Goal: Task Accomplishment & Management: Use online tool/utility

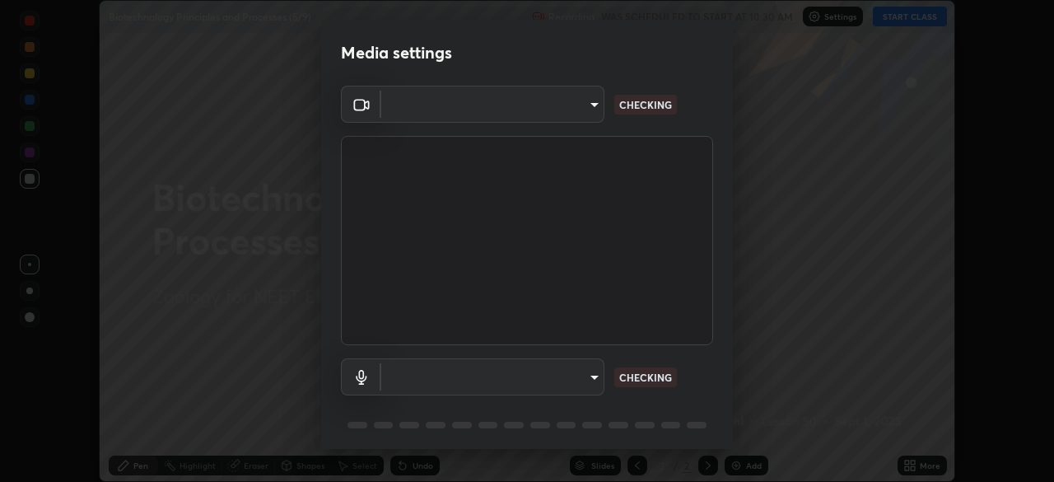
scroll to position [58, 0]
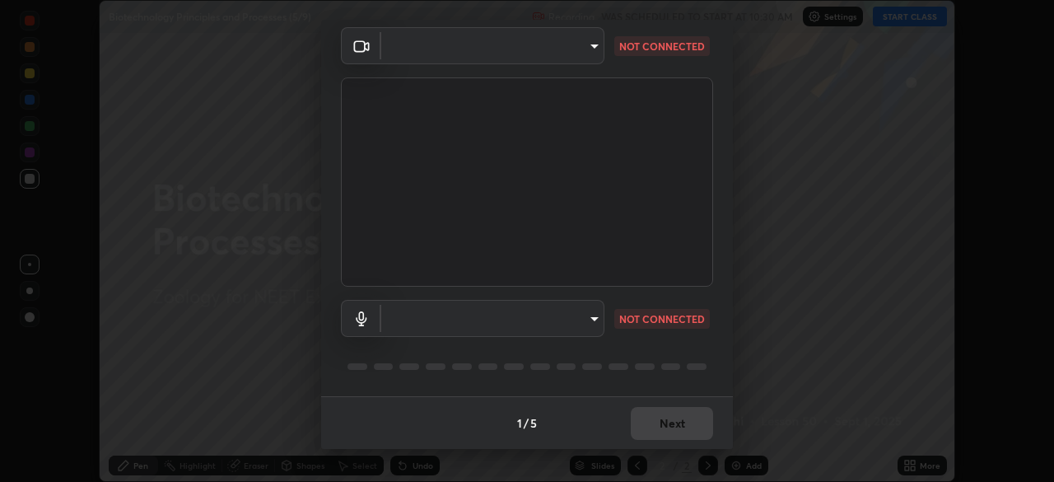
type input "2226f6d28742a26b6e0b51399fa030018956b8f43105e33b3be5017931f45398"
type input "62bcce4cbefccdbc85104c87e6e648d46c4666d442dd78cf9b514089073a0a01"
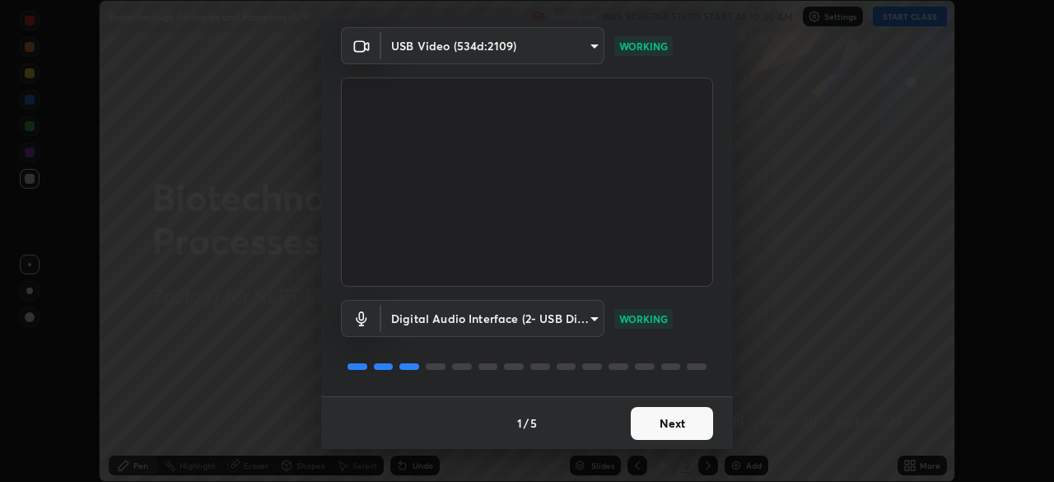
click at [681, 427] on button "Next" at bounding box center [672, 423] width 82 height 33
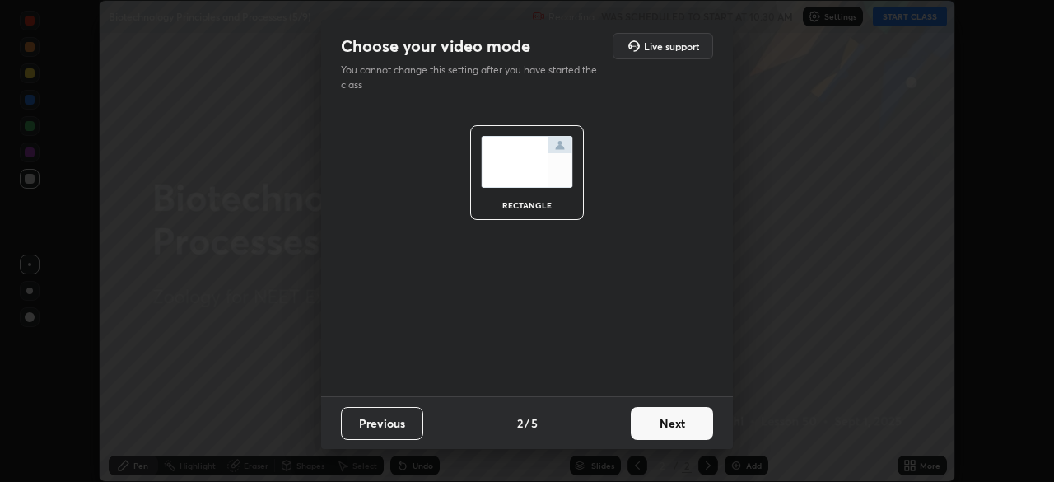
scroll to position [0, 0]
click at [681, 427] on button "Next" at bounding box center [672, 423] width 82 height 33
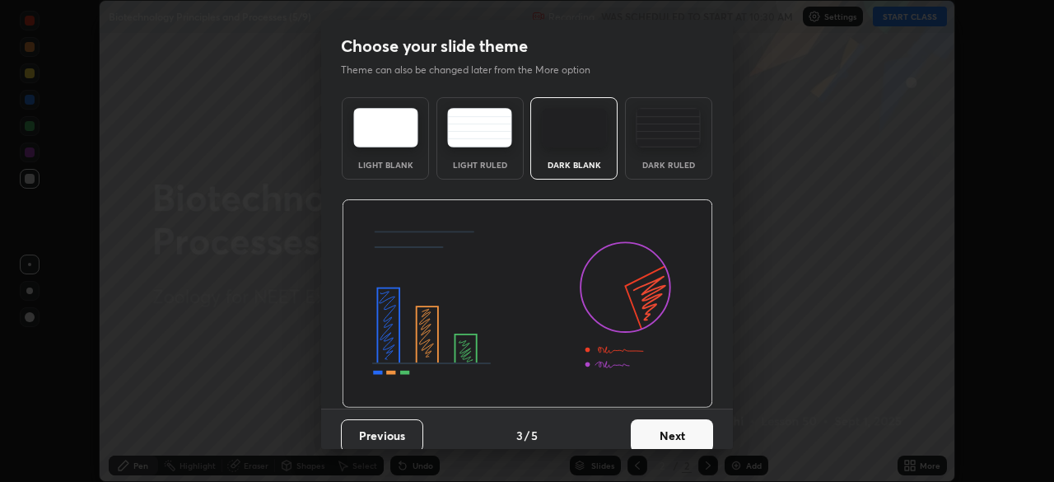
click at [681, 426] on button "Next" at bounding box center [672, 435] width 82 height 33
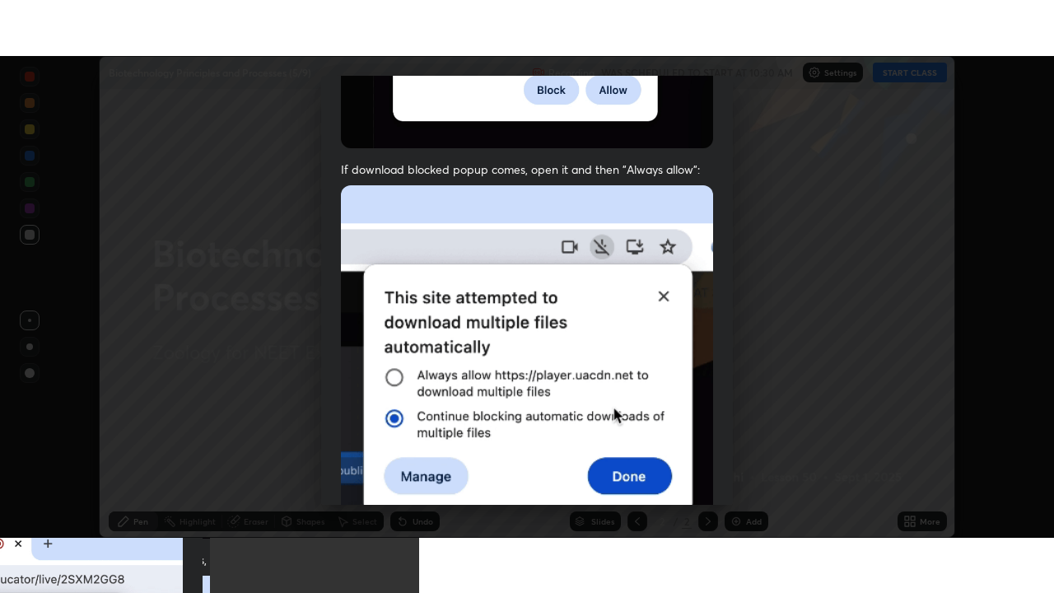
scroll to position [395, 0]
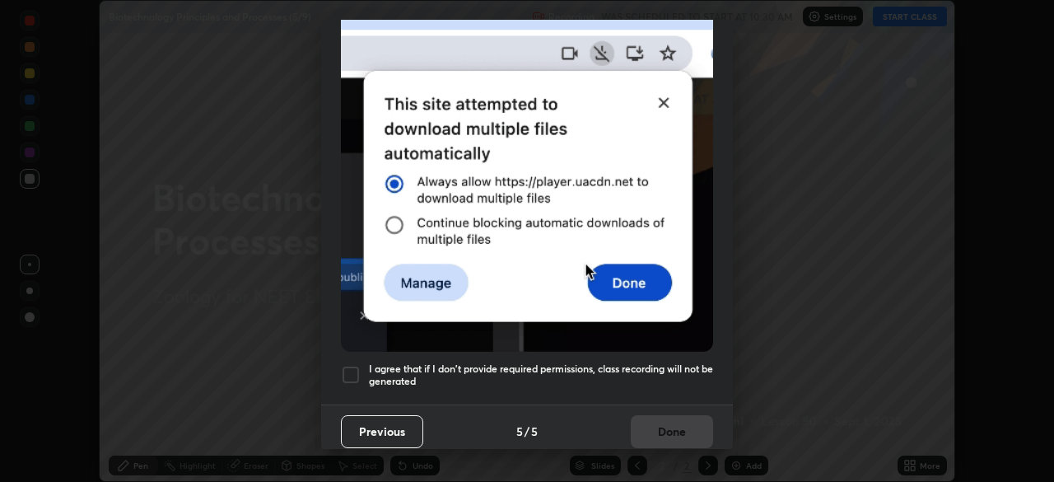
click at [354, 365] on div at bounding box center [351, 375] width 20 height 20
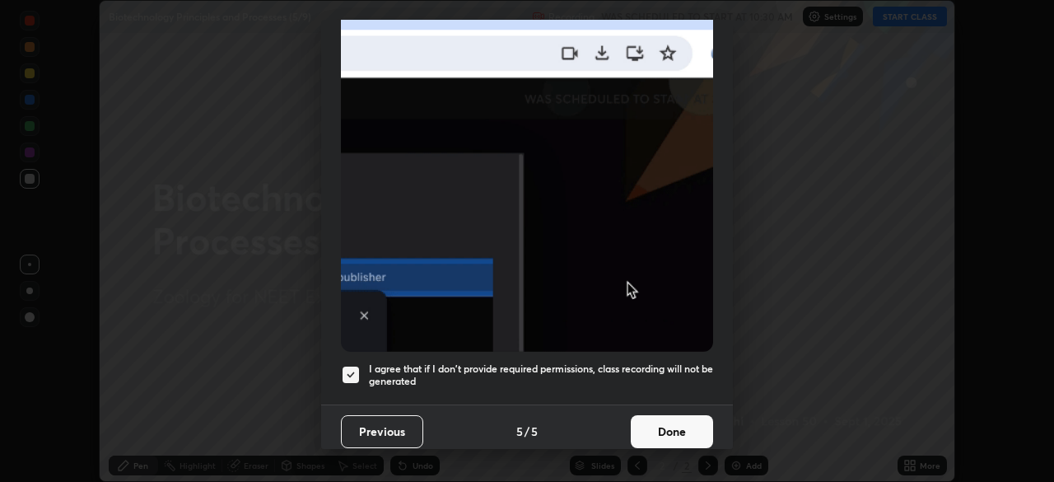
click at [691, 423] on button "Done" at bounding box center [672, 431] width 82 height 33
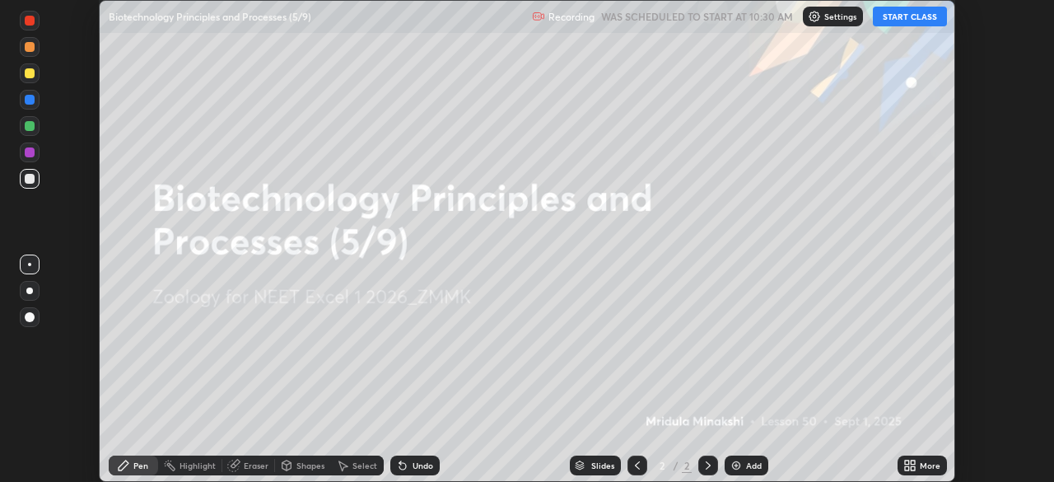
click at [913, 462] on icon at bounding box center [913, 462] width 4 height 4
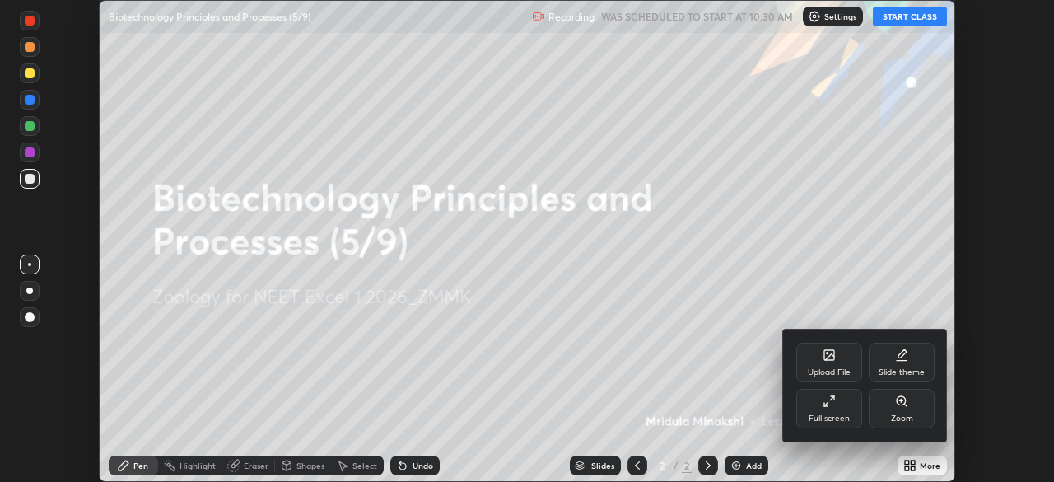
click at [827, 410] on div "Full screen" at bounding box center [830, 409] width 66 height 40
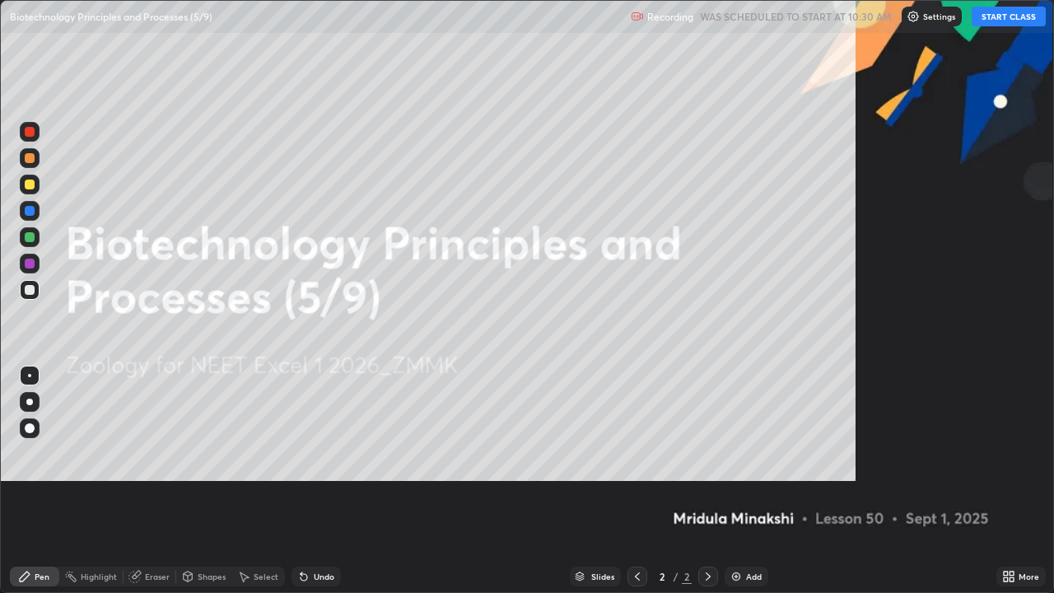
scroll to position [593, 1054]
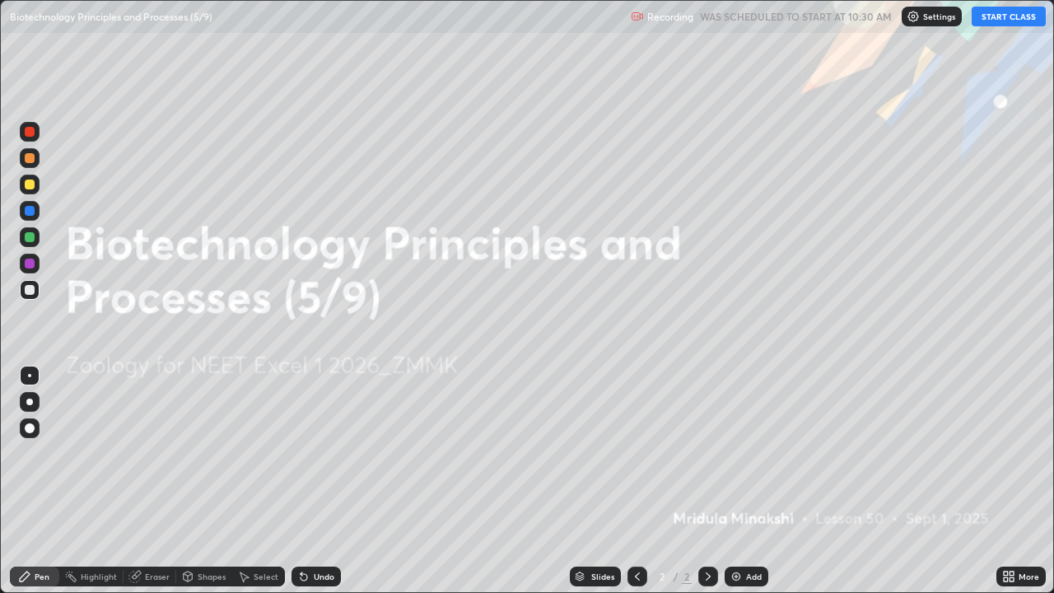
click at [1015, 16] on button "START CLASS" at bounding box center [1009, 17] width 74 height 20
click at [763, 481] on div "Add" at bounding box center [747, 577] width 44 height 20
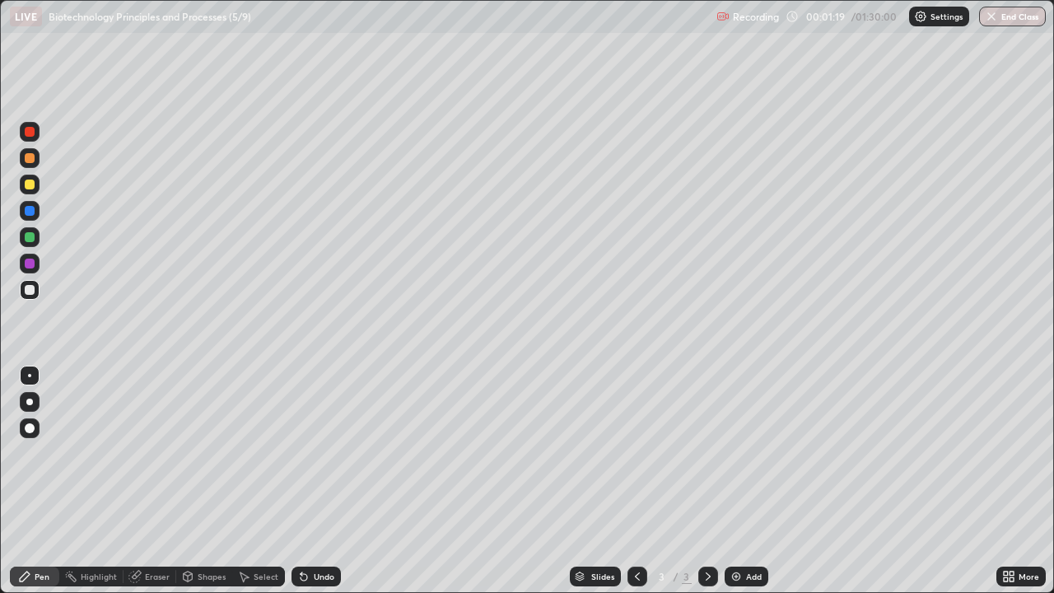
click at [28, 240] on div at bounding box center [30, 237] width 10 height 10
click at [35, 238] on div at bounding box center [30, 237] width 20 height 20
click at [34, 136] on div at bounding box center [30, 132] width 20 height 20
click at [30, 238] on div at bounding box center [30, 237] width 10 height 10
click at [35, 185] on div at bounding box center [30, 185] width 20 height 20
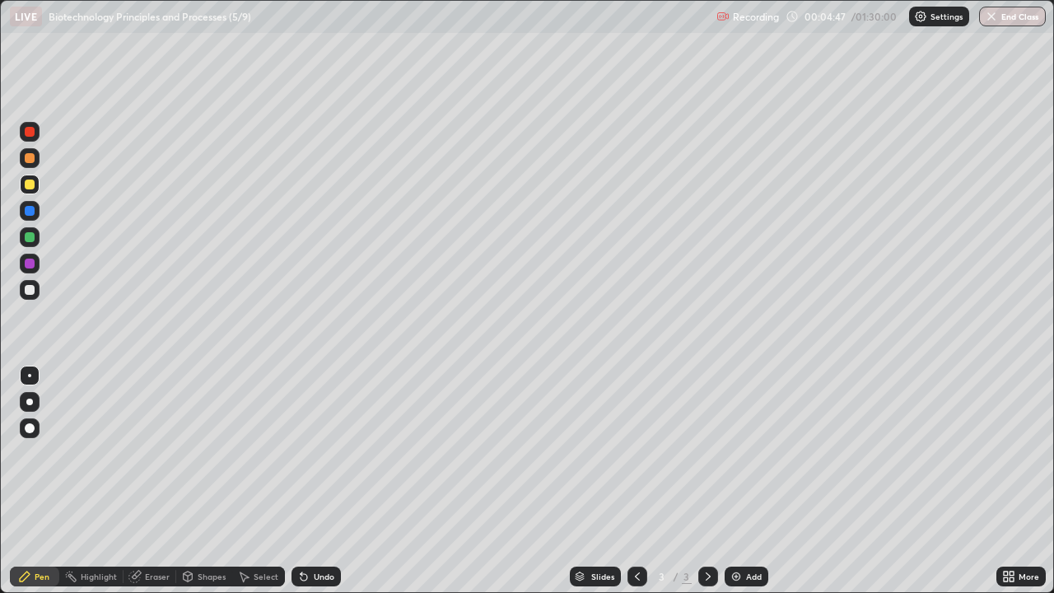
click at [35, 245] on div at bounding box center [30, 237] width 20 height 20
click at [30, 237] on div at bounding box center [30, 237] width 10 height 10
click at [33, 189] on div at bounding box center [30, 185] width 20 height 20
click at [30, 237] on div at bounding box center [30, 237] width 10 height 10
click at [156, 481] on div "Eraser" at bounding box center [157, 576] width 25 height 8
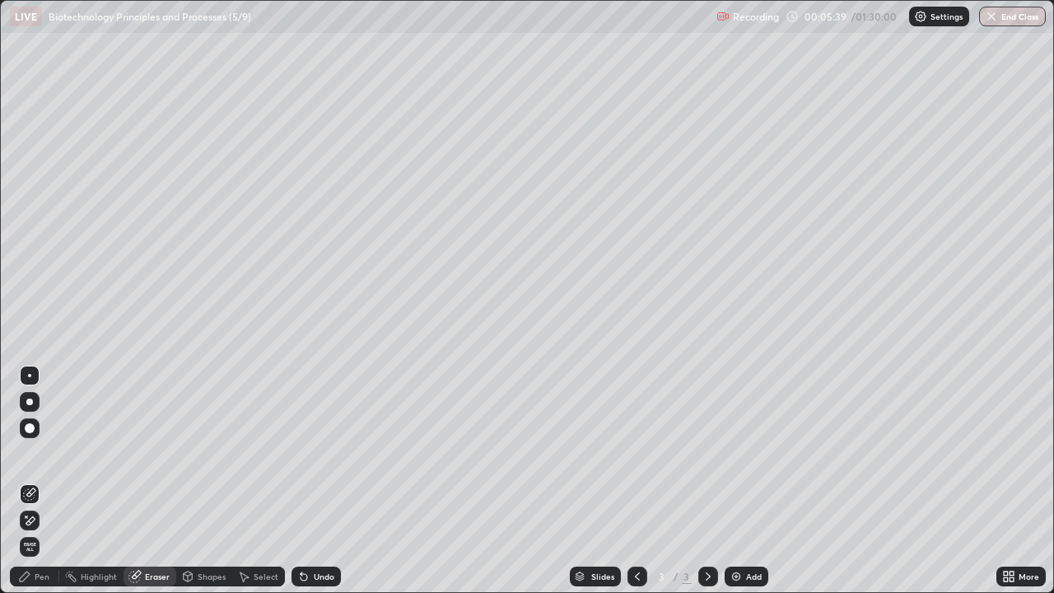
click at [39, 481] on div "Pen" at bounding box center [42, 576] width 15 height 8
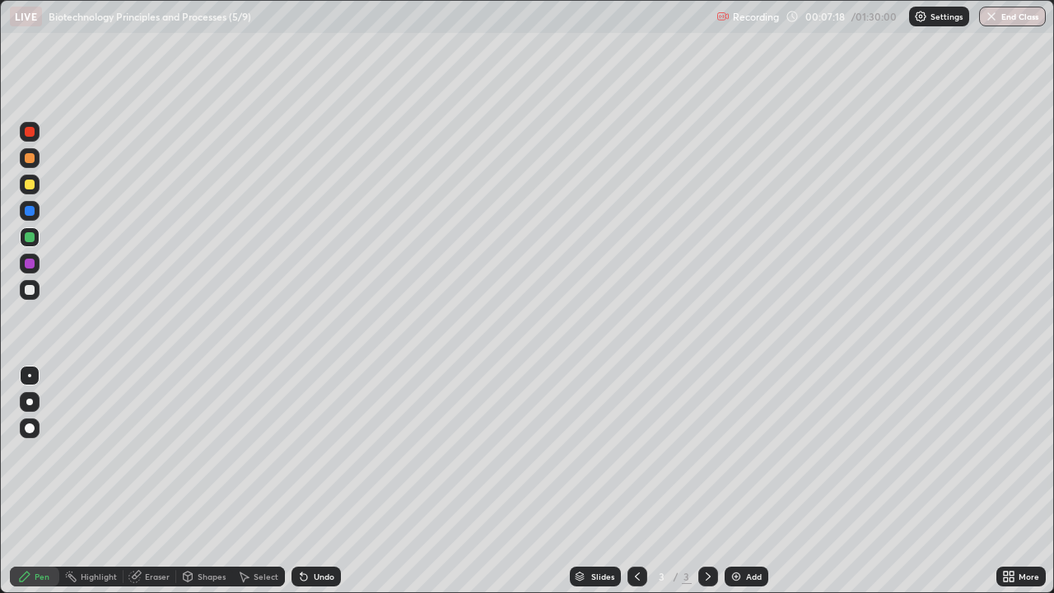
click at [35, 212] on div at bounding box center [30, 211] width 20 height 20
click at [30, 237] on div at bounding box center [30, 237] width 10 height 10
click at [39, 185] on div at bounding box center [30, 185] width 20 height 20
click at [159, 481] on div "Eraser" at bounding box center [157, 576] width 25 height 8
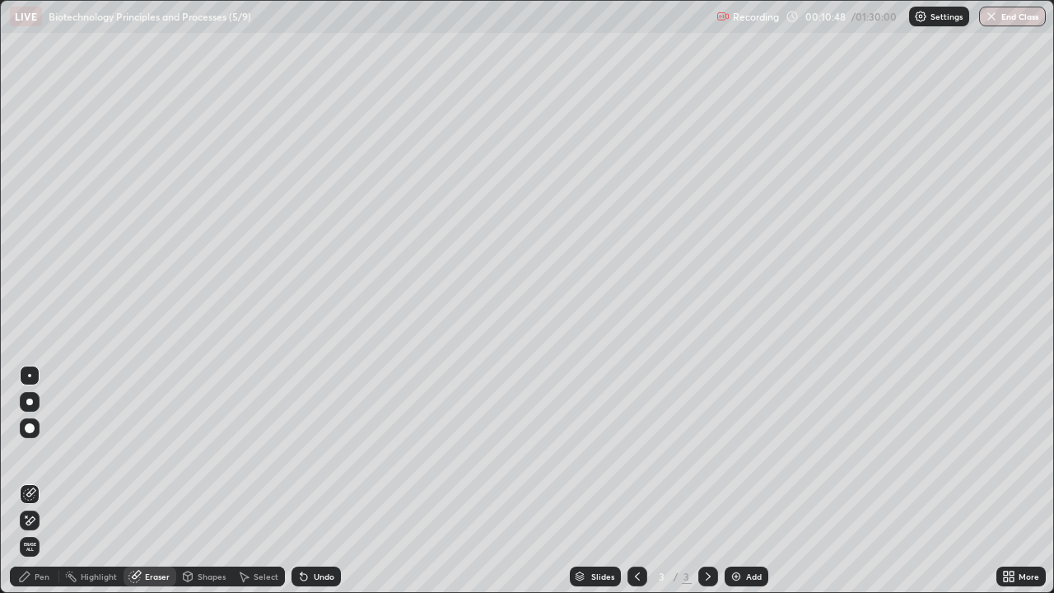
click at [40, 481] on div "Pen" at bounding box center [34, 577] width 49 height 20
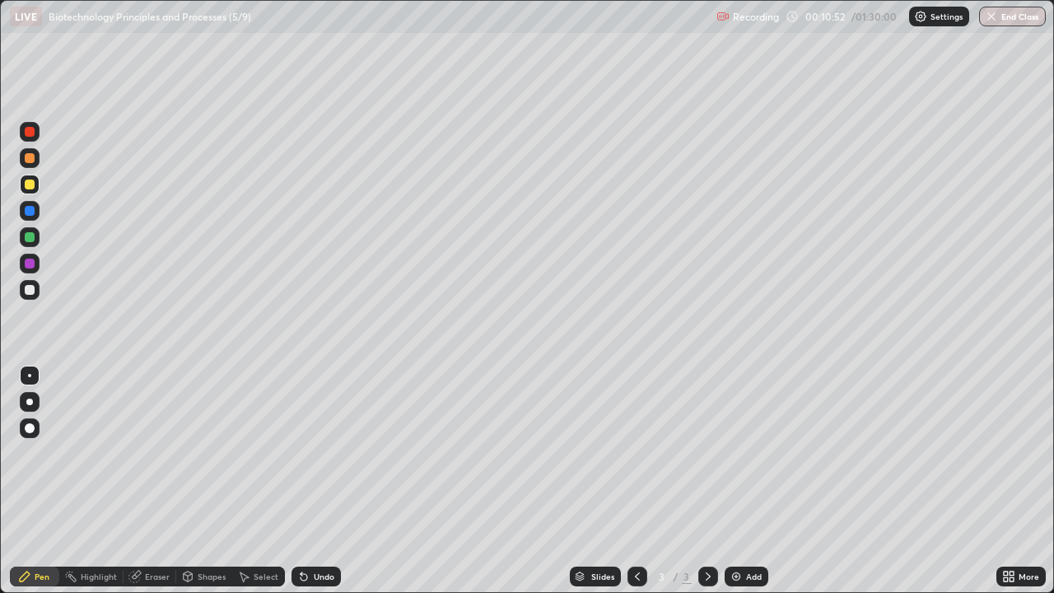
click at [32, 236] on div at bounding box center [30, 237] width 10 height 10
click at [32, 138] on div at bounding box center [30, 132] width 20 height 20
click at [30, 290] on div at bounding box center [30, 290] width 10 height 10
click at [157, 481] on div "Eraser" at bounding box center [157, 576] width 25 height 8
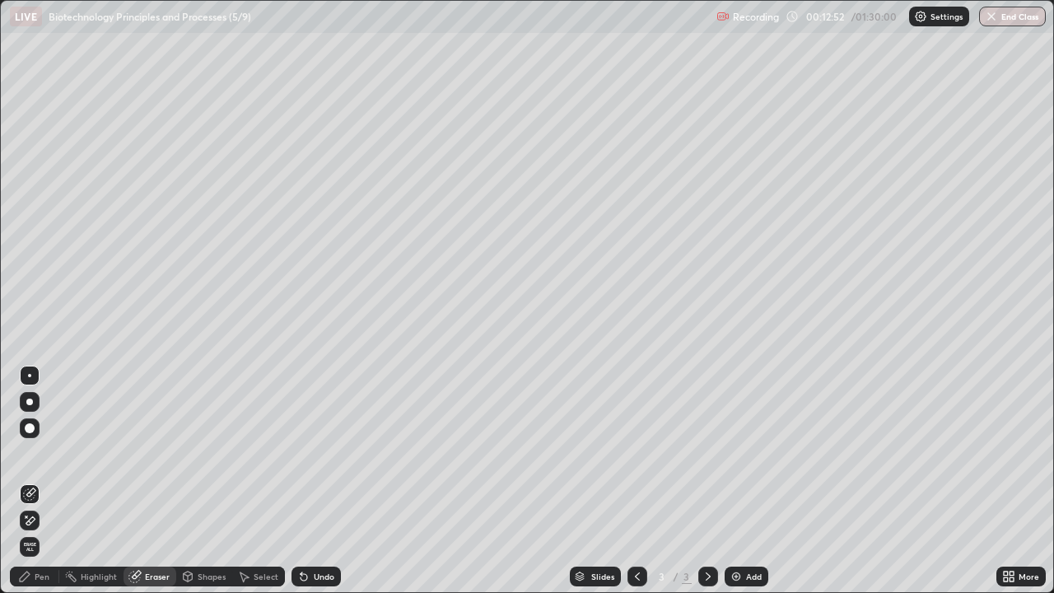
click at [40, 481] on div "Pen" at bounding box center [34, 577] width 49 height 20
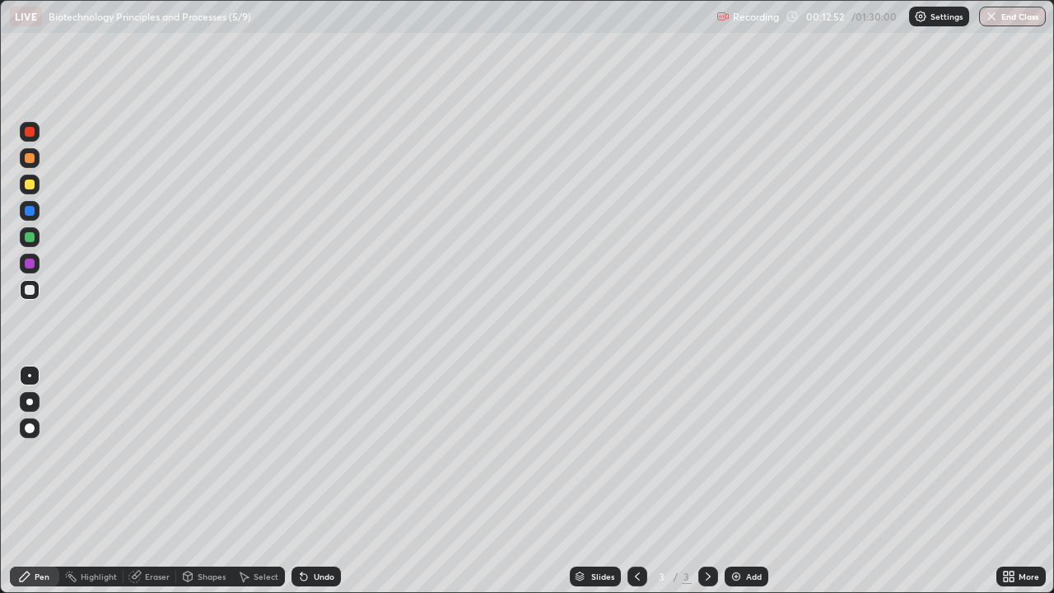
click at [32, 237] on div at bounding box center [30, 237] width 10 height 10
click at [142, 481] on div "Eraser" at bounding box center [150, 577] width 53 height 20
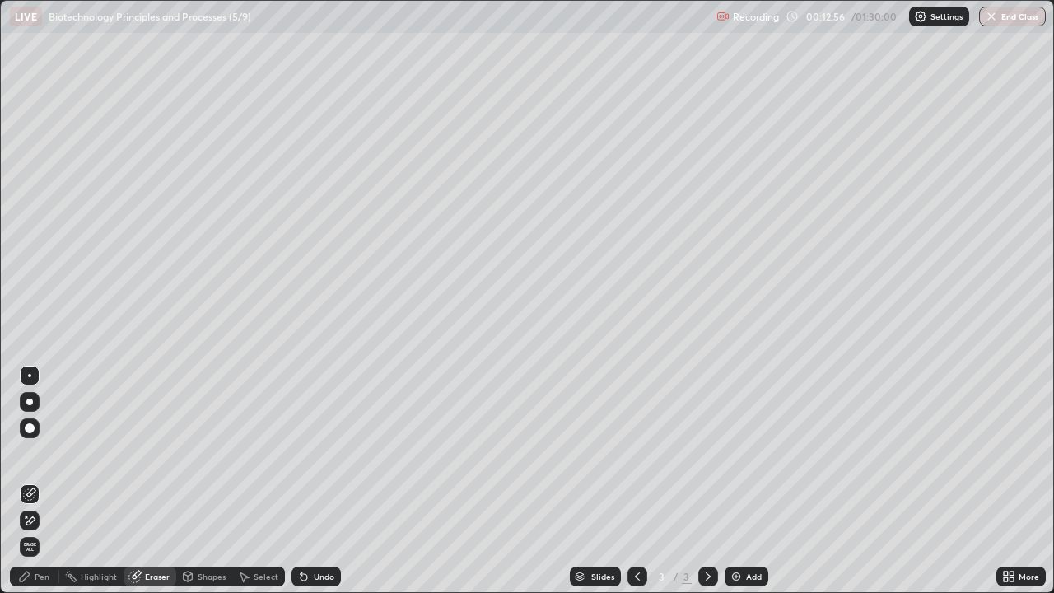
click at [35, 481] on div "Pen" at bounding box center [42, 576] width 15 height 8
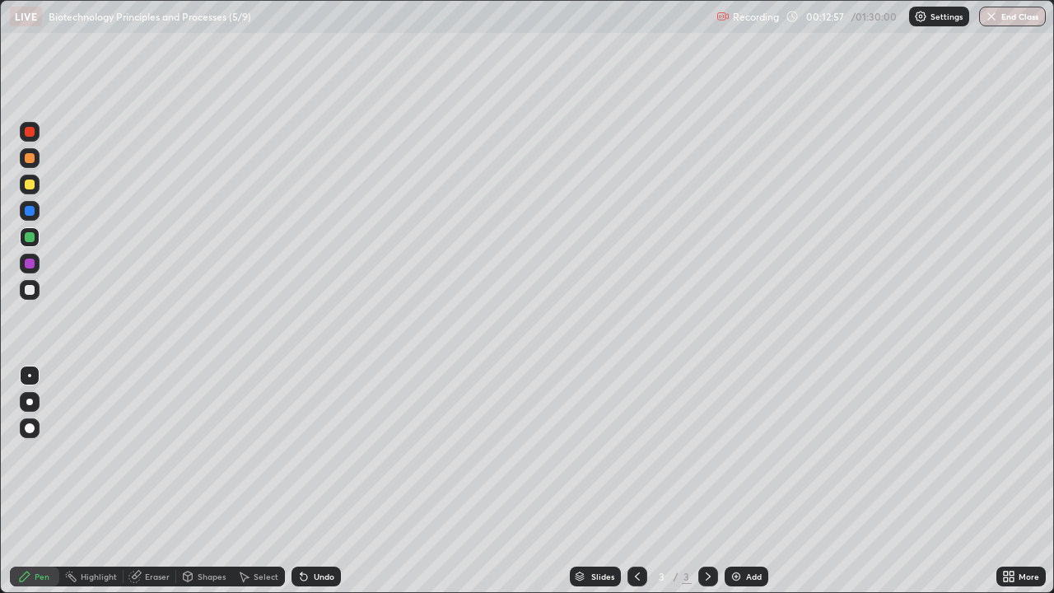
click at [30, 288] on div at bounding box center [30, 290] width 10 height 10
click at [33, 240] on div at bounding box center [30, 237] width 10 height 10
click at [746, 481] on div "Add" at bounding box center [754, 576] width 16 height 8
click at [32, 292] on div at bounding box center [30, 290] width 10 height 10
click at [30, 290] on div at bounding box center [30, 290] width 10 height 10
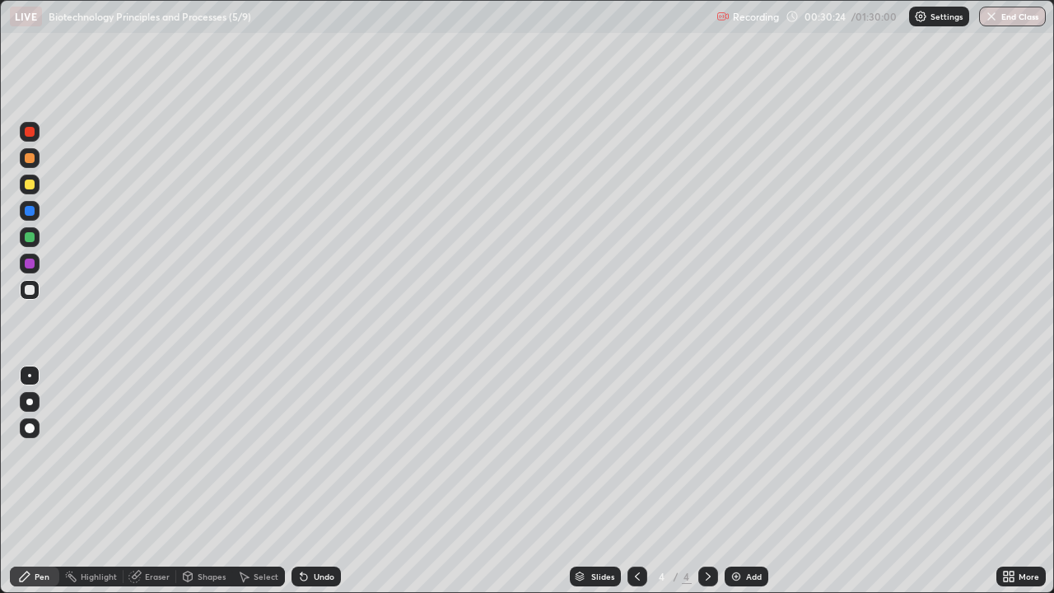
click at [30, 132] on div at bounding box center [30, 132] width 10 height 10
click at [38, 289] on div at bounding box center [30, 290] width 20 height 20
click at [139, 481] on icon at bounding box center [134, 576] width 13 height 13
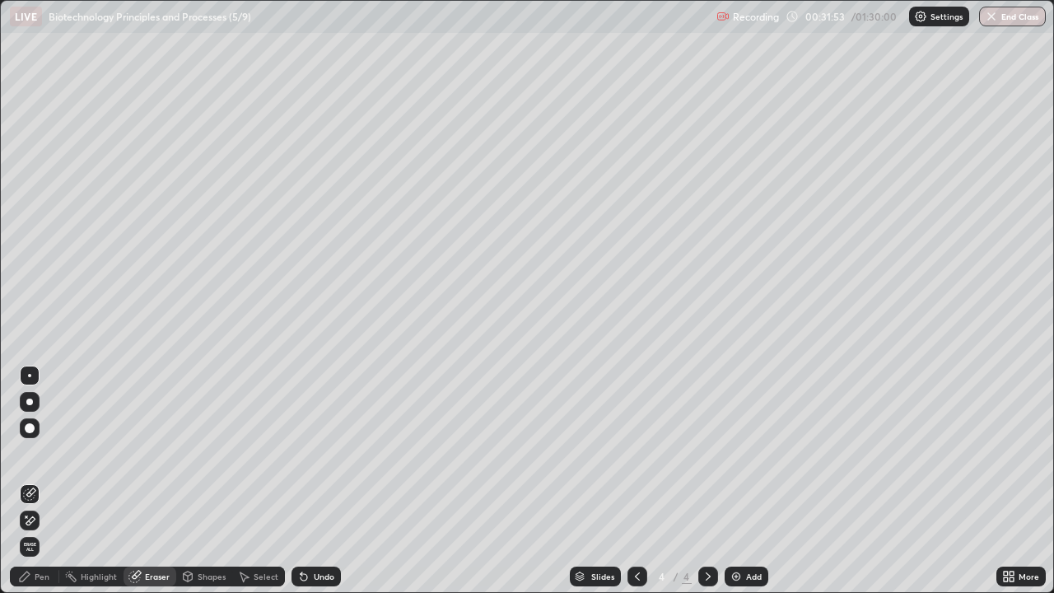
click at [40, 481] on div "Pen" at bounding box center [42, 576] width 15 height 8
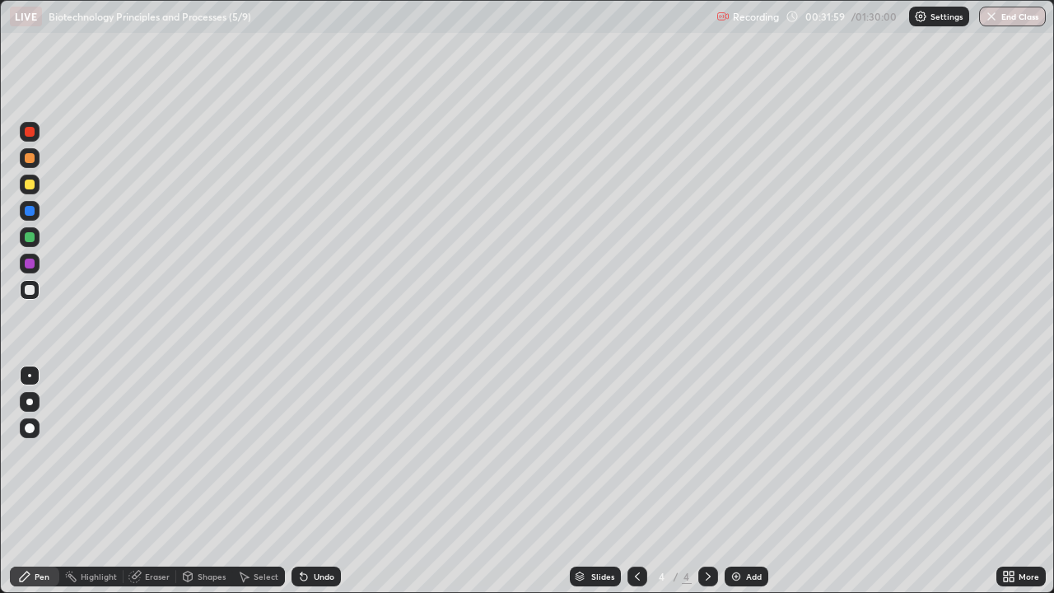
click at [165, 481] on div "Eraser" at bounding box center [157, 576] width 25 height 8
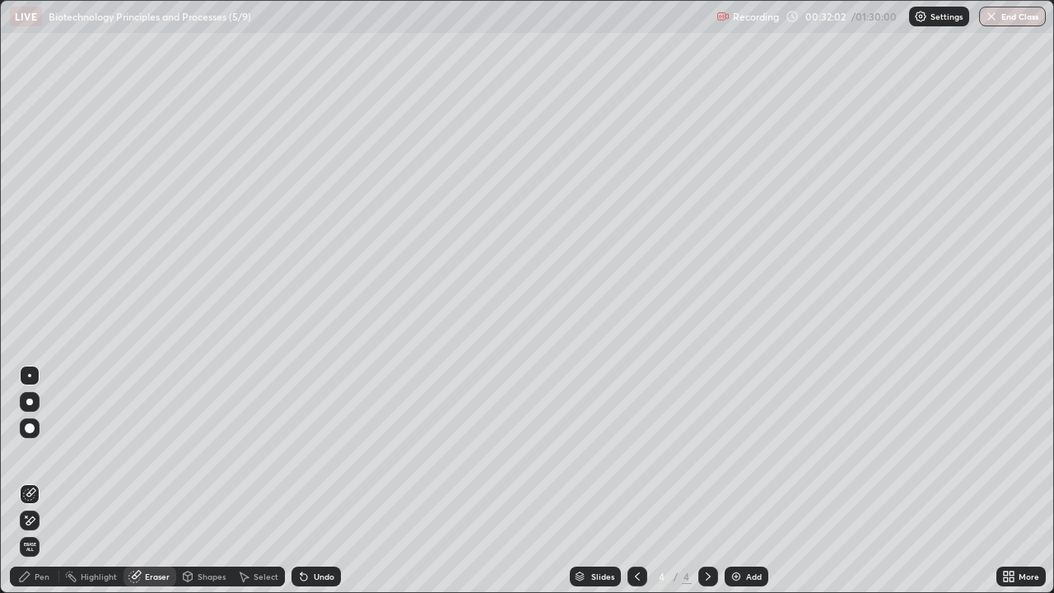
click at [44, 481] on div "Pen" at bounding box center [42, 576] width 15 height 8
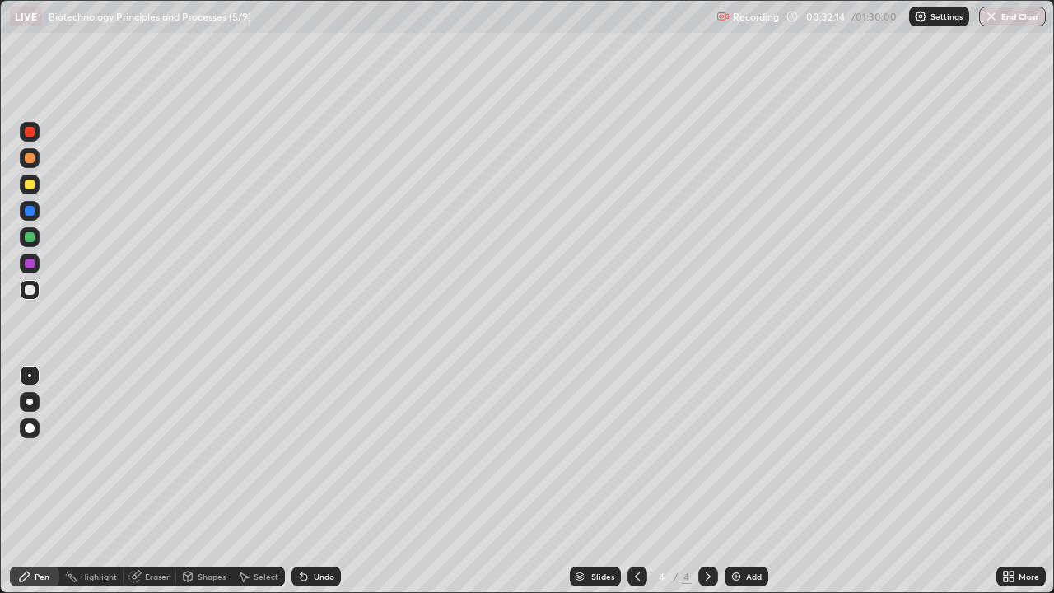
click at [36, 235] on div at bounding box center [30, 237] width 20 height 20
click at [32, 237] on div at bounding box center [30, 237] width 10 height 10
click at [35, 133] on div at bounding box center [30, 132] width 20 height 20
click at [162, 481] on div "Eraser" at bounding box center [157, 576] width 25 height 8
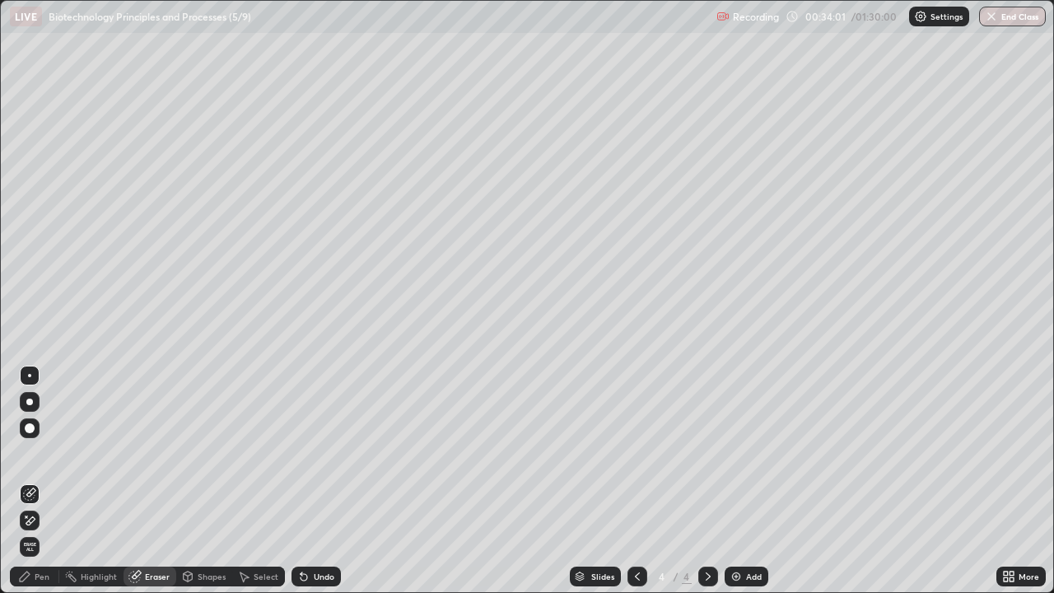
click at [40, 481] on div "Pen" at bounding box center [42, 576] width 15 height 8
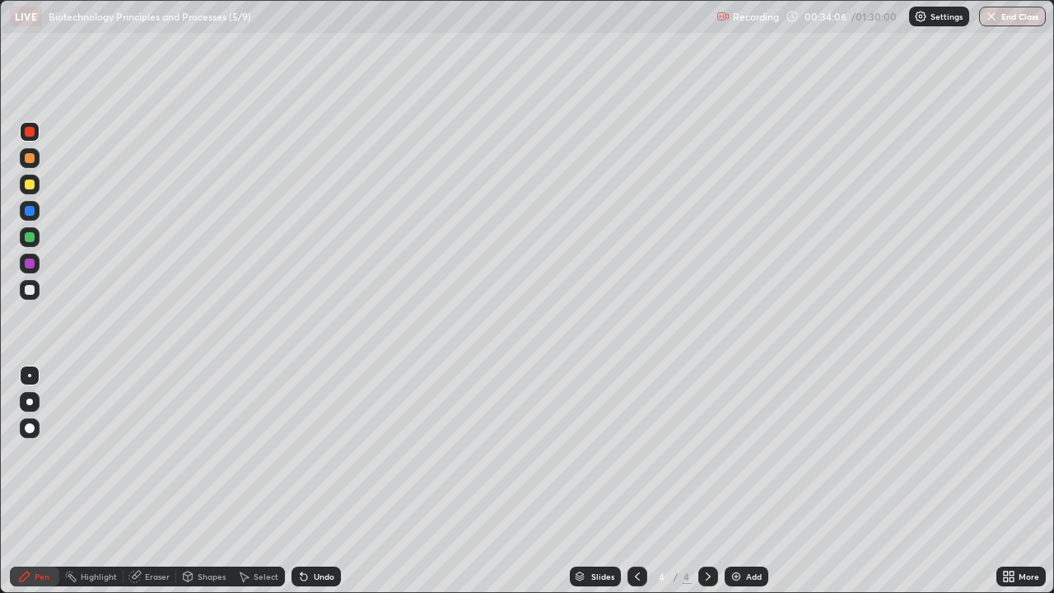
click at [32, 241] on div at bounding box center [30, 237] width 10 height 10
click at [759, 481] on div "Add" at bounding box center [754, 576] width 16 height 8
click at [38, 241] on div at bounding box center [30, 237] width 20 height 20
click at [37, 134] on div at bounding box center [30, 132] width 20 height 20
click at [157, 481] on div "Eraser" at bounding box center [157, 576] width 25 height 8
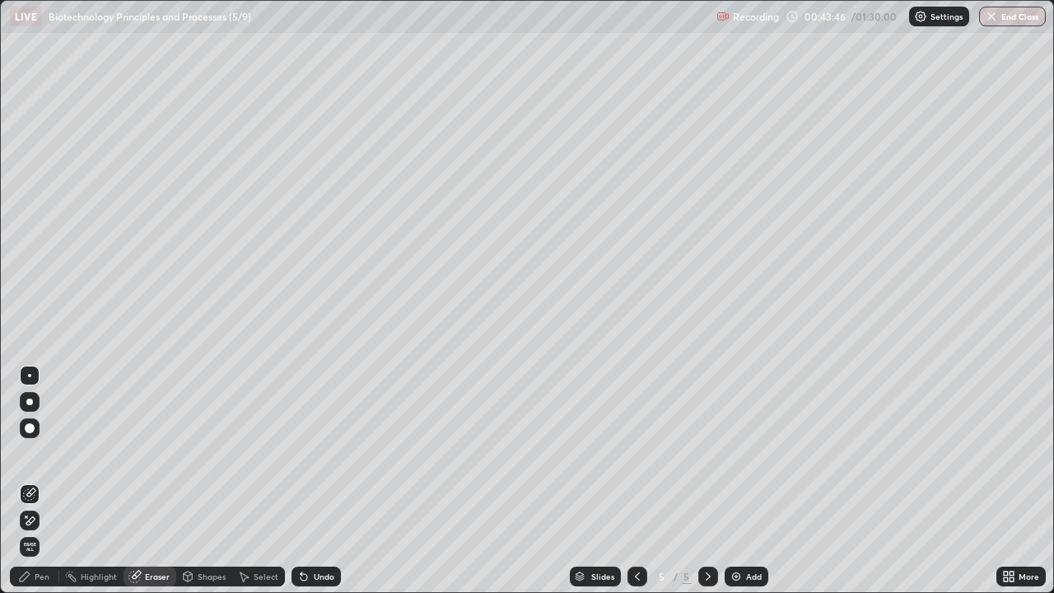
click at [49, 481] on div "Pen" at bounding box center [42, 576] width 15 height 8
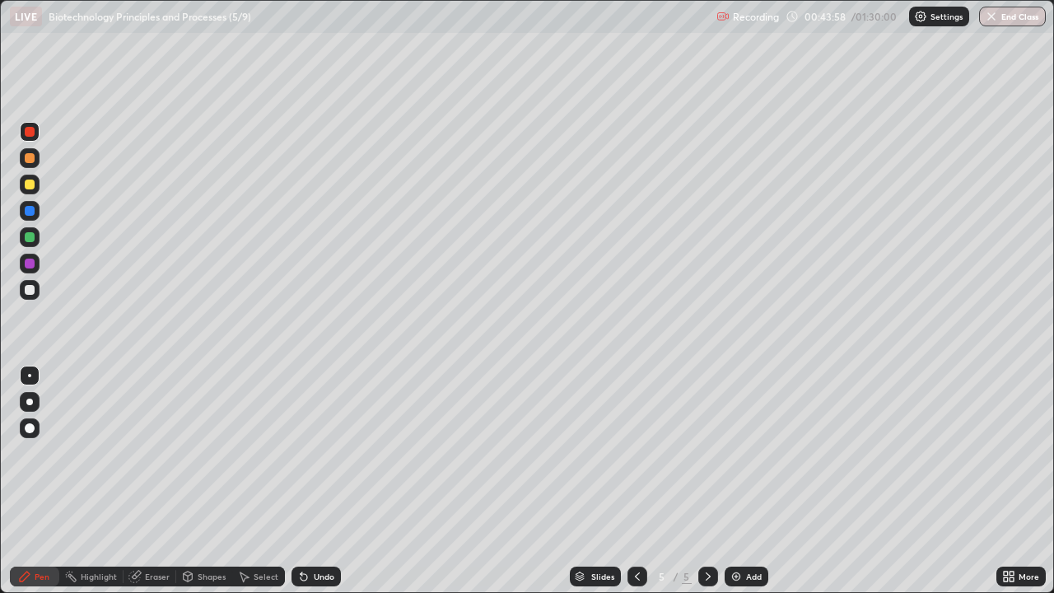
click at [31, 237] on div at bounding box center [30, 237] width 10 height 10
click at [34, 187] on div at bounding box center [30, 185] width 20 height 20
click at [163, 481] on div "Eraser" at bounding box center [150, 577] width 53 height 20
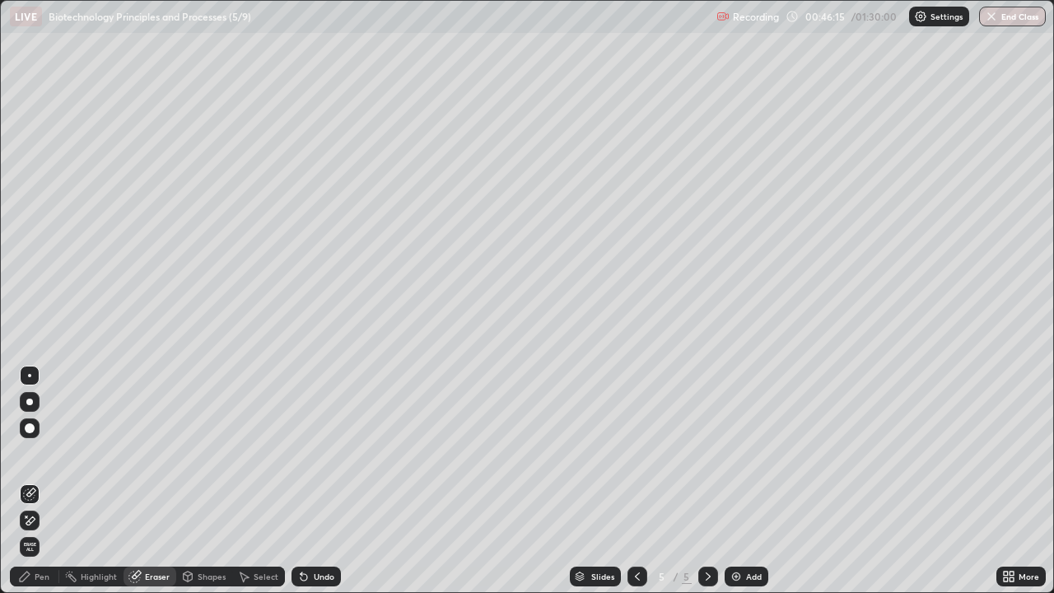
click at [42, 481] on div "Pen" at bounding box center [42, 576] width 15 height 8
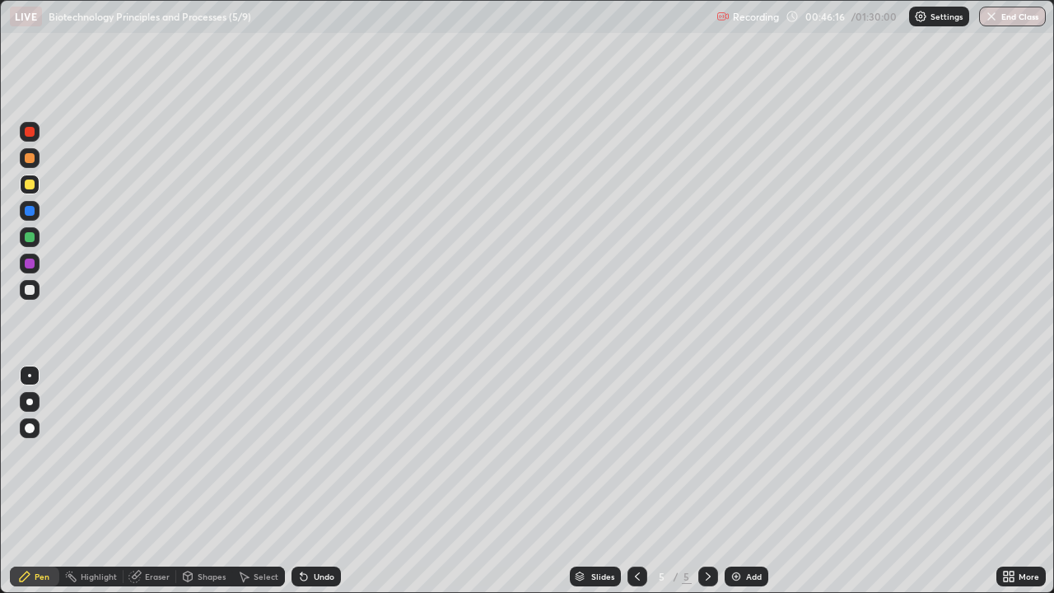
click at [30, 133] on div at bounding box center [30, 132] width 10 height 10
click at [30, 290] on div at bounding box center [30, 290] width 10 height 10
click at [214, 481] on div "Shapes" at bounding box center [212, 576] width 28 height 8
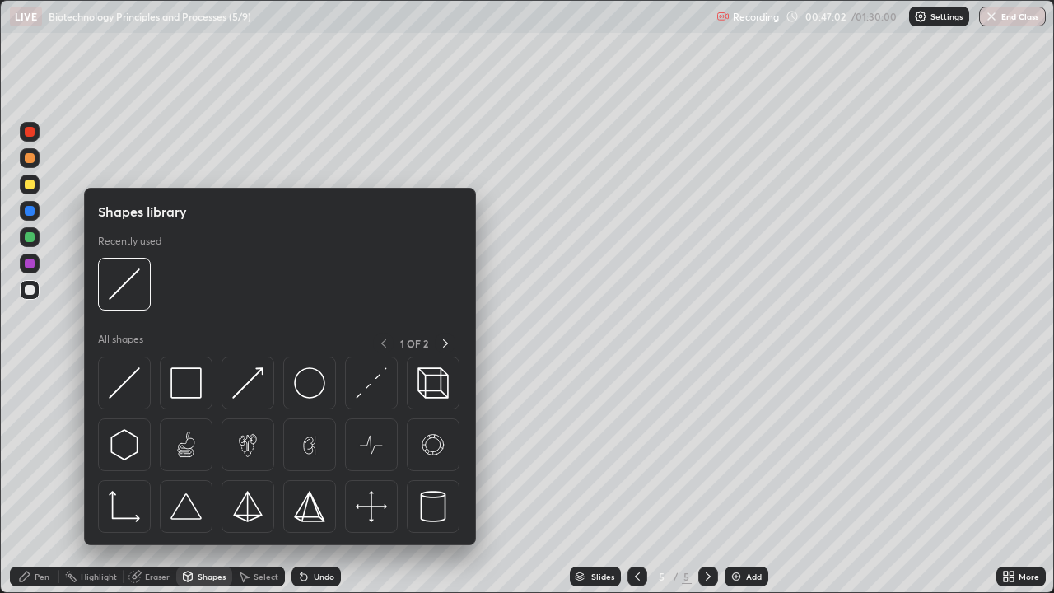
click at [162, 481] on div "Eraser" at bounding box center [157, 576] width 25 height 8
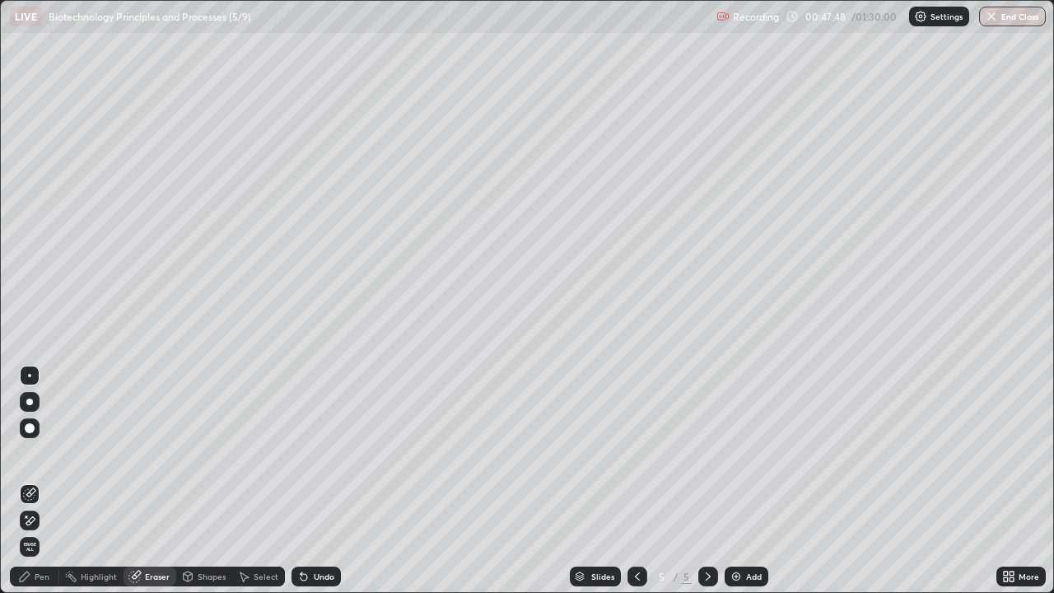
click at [40, 481] on div "Pen" at bounding box center [42, 576] width 15 height 8
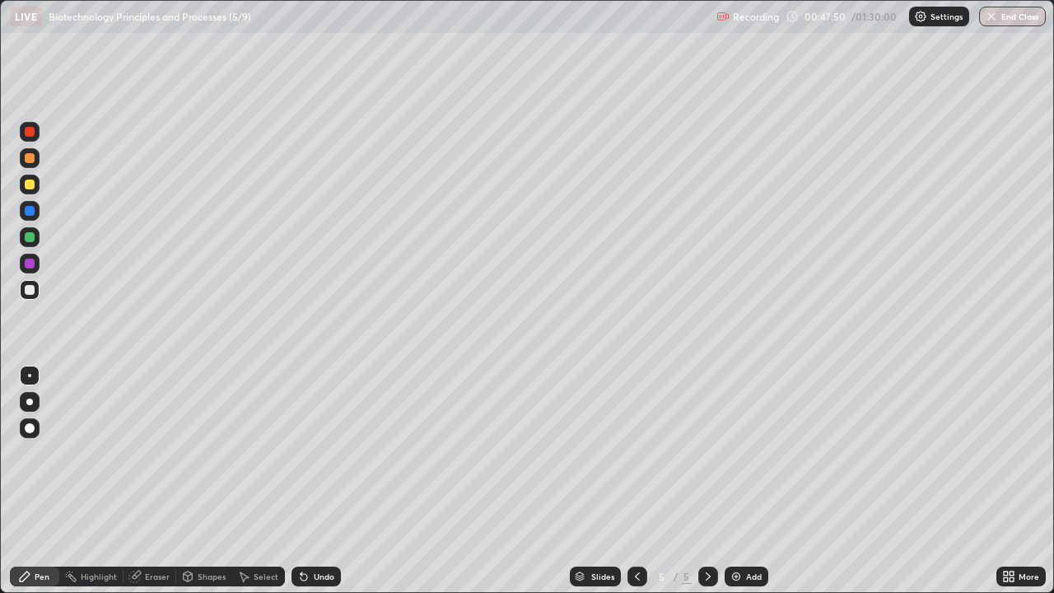
click at [30, 237] on div at bounding box center [30, 237] width 10 height 10
click at [34, 131] on div at bounding box center [30, 132] width 10 height 10
click at [26, 237] on div at bounding box center [30, 237] width 10 height 10
click at [28, 236] on div at bounding box center [30, 237] width 10 height 10
click at [35, 289] on div at bounding box center [30, 290] width 20 height 20
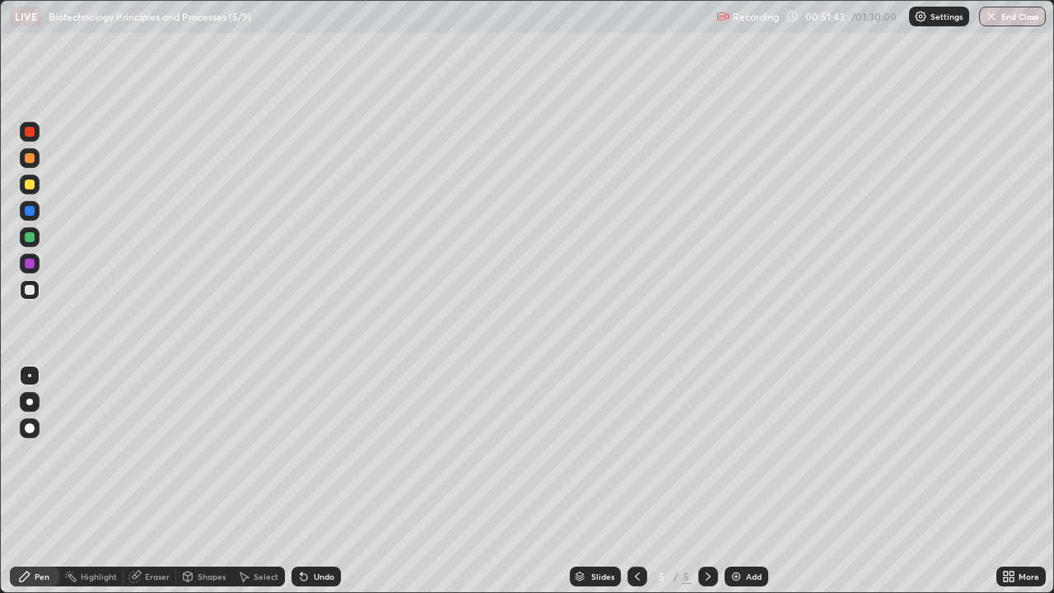
click at [38, 238] on div at bounding box center [30, 237] width 20 height 20
click at [33, 291] on div at bounding box center [30, 290] width 10 height 10
click at [31, 215] on div at bounding box center [30, 211] width 10 height 10
click at [158, 481] on div "Eraser" at bounding box center [157, 576] width 25 height 8
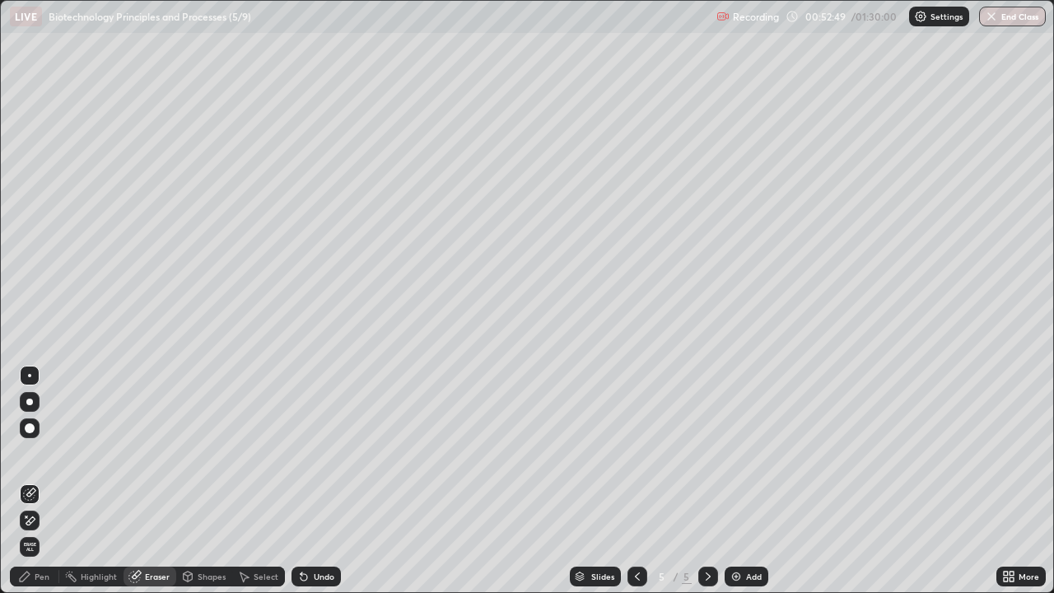
click at [44, 481] on div "Pen" at bounding box center [42, 576] width 15 height 8
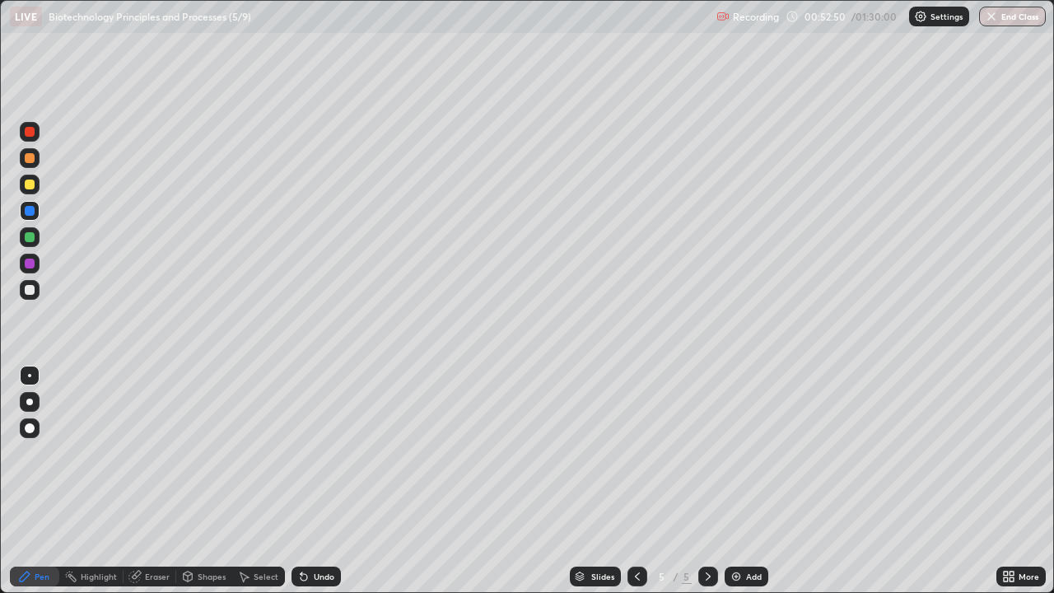
click at [36, 291] on div at bounding box center [30, 290] width 20 height 20
click at [157, 481] on div "Eraser" at bounding box center [157, 576] width 25 height 8
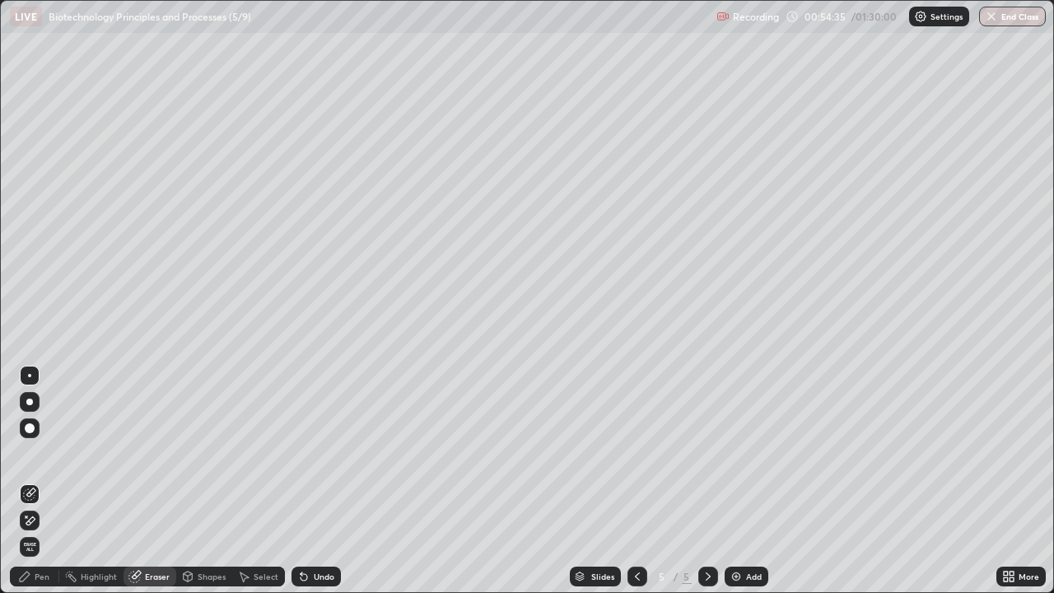
click at [44, 481] on div "Pen" at bounding box center [42, 576] width 15 height 8
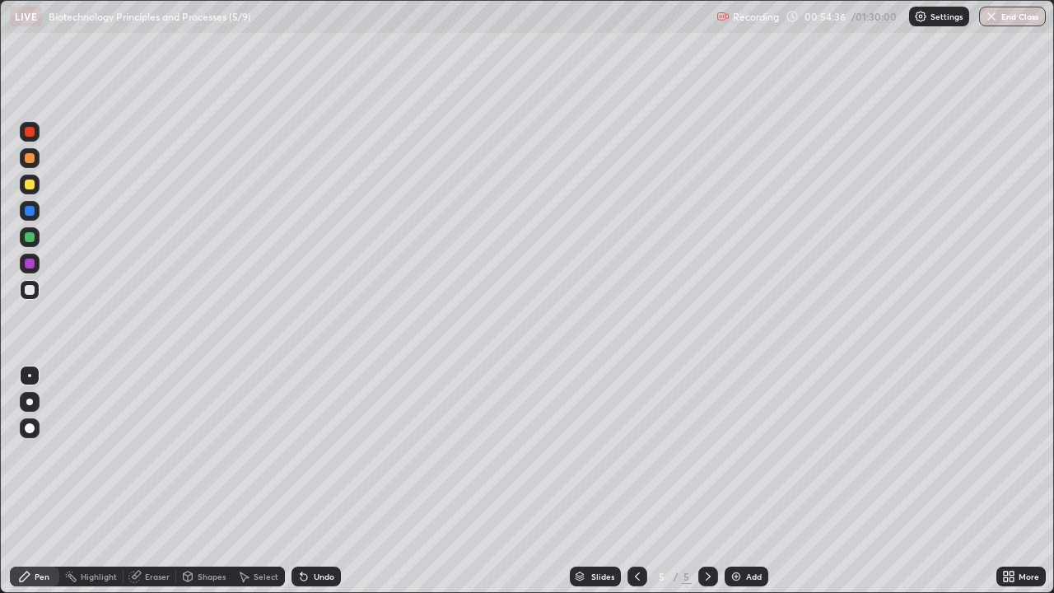
click at [30, 133] on div at bounding box center [30, 132] width 10 height 10
click at [33, 238] on div at bounding box center [30, 237] width 10 height 10
click at [752, 481] on div "Add" at bounding box center [754, 576] width 16 height 8
click at [30, 237] on div at bounding box center [30, 237] width 10 height 10
click at [30, 292] on div at bounding box center [30, 290] width 10 height 10
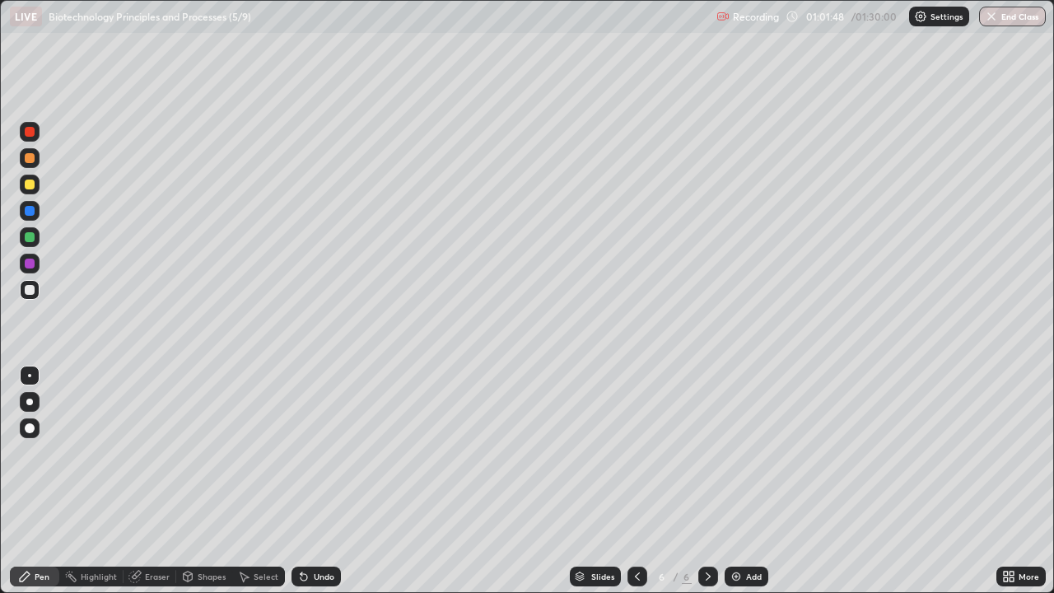
click at [31, 236] on div at bounding box center [30, 237] width 10 height 10
click at [32, 184] on div at bounding box center [30, 185] width 10 height 10
click at [153, 481] on div "Eraser" at bounding box center [157, 576] width 25 height 8
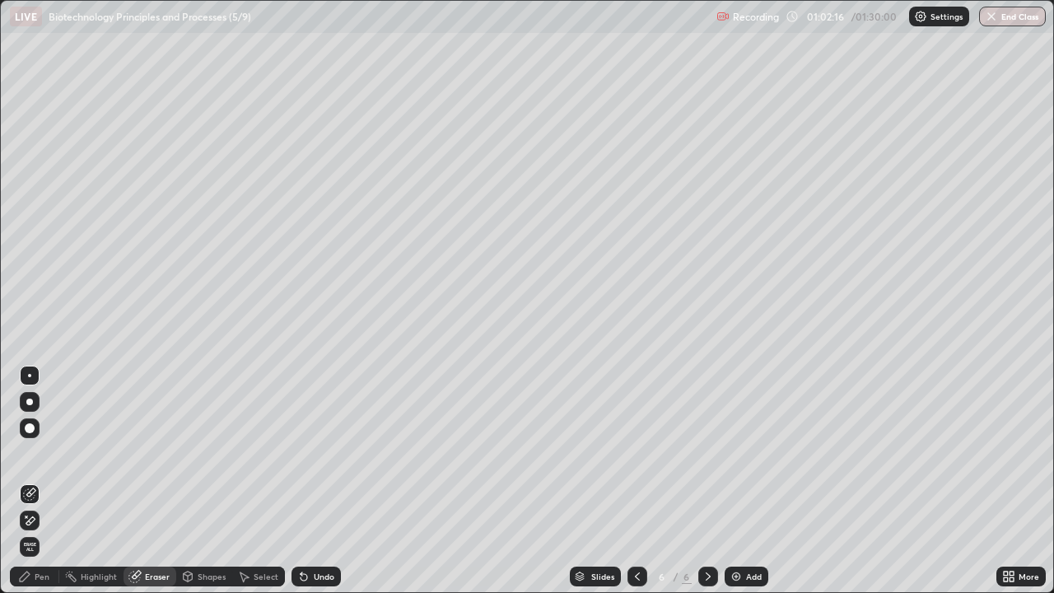
click at [45, 481] on div "Pen" at bounding box center [42, 576] width 15 height 8
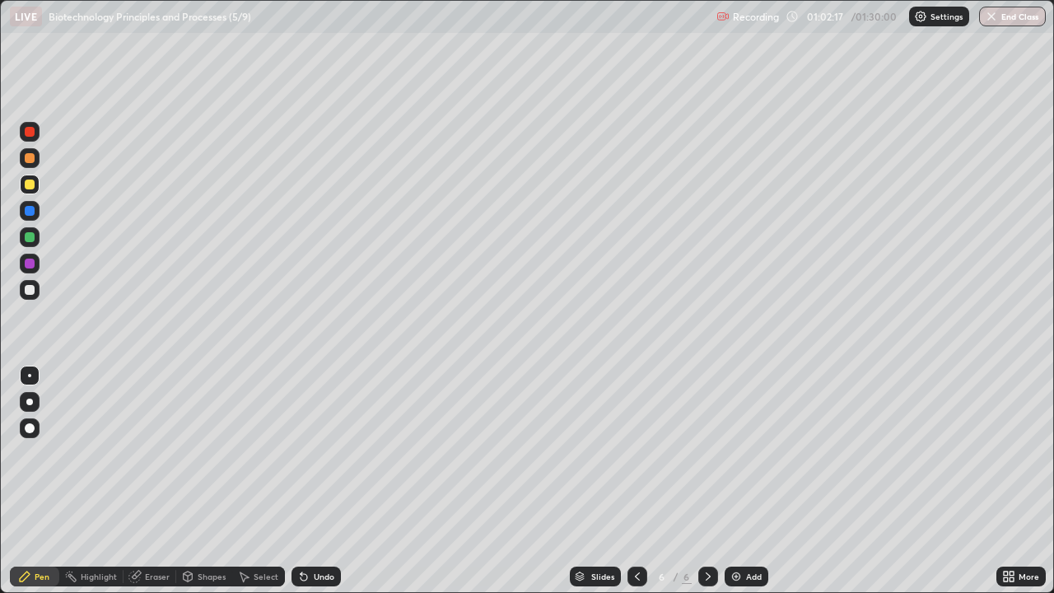
click at [37, 241] on div at bounding box center [30, 237] width 20 height 20
click at [30, 185] on div at bounding box center [30, 185] width 10 height 10
click at [30, 237] on div at bounding box center [30, 237] width 10 height 10
click at [38, 180] on div at bounding box center [30, 185] width 20 height 20
click at [34, 240] on div at bounding box center [30, 237] width 10 height 10
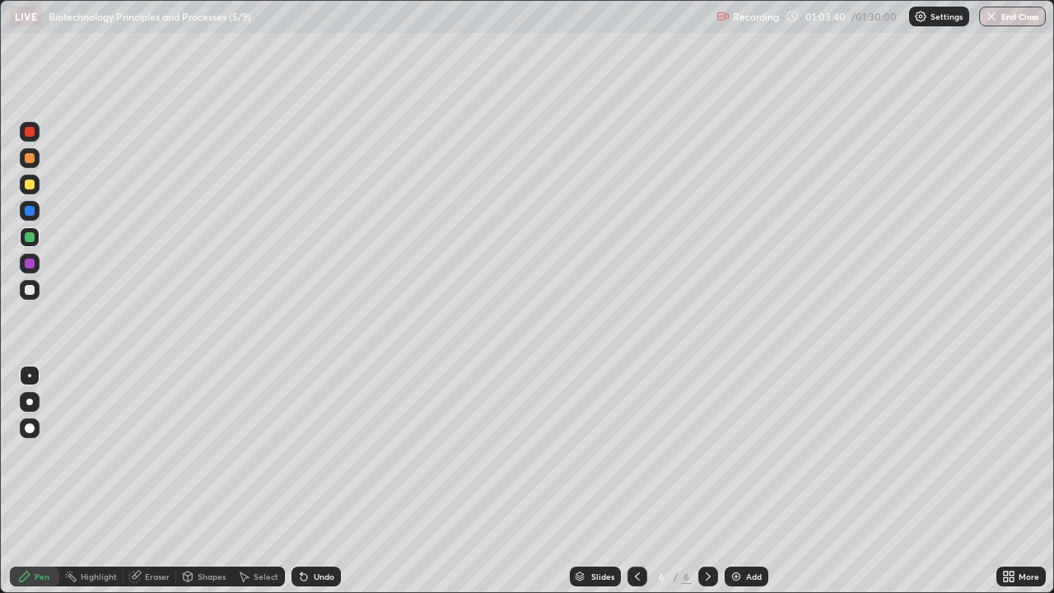
click at [154, 481] on div "Eraser" at bounding box center [157, 576] width 25 height 8
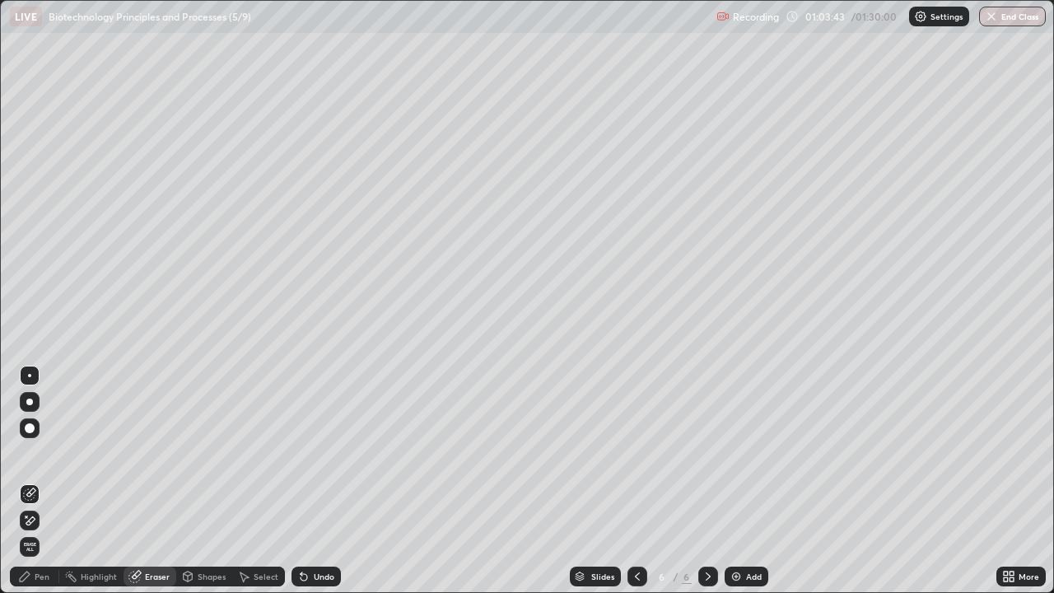
click at [41, 481] on div "Pen" at bounding box center [42, 576] width 15 height 8
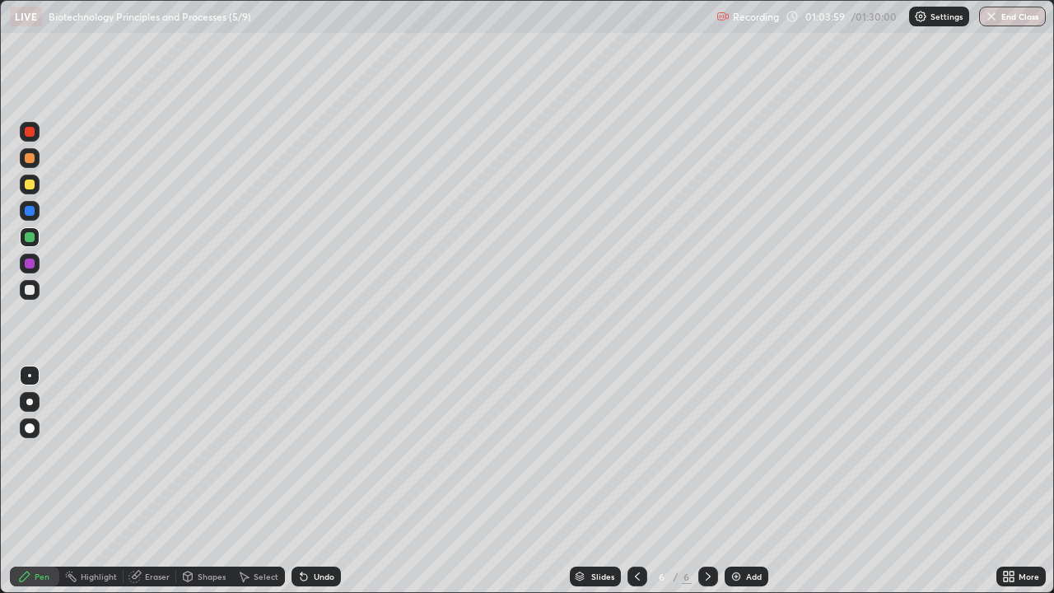
click at [29, 287] on div at bounding box center [30, 290] width 10 height 10
click at [33, 182] on div at bounding box center [30, 185] width 10 height 10
click at [29, 267] on div at bounding box center [30, 264] width 10 height 10
click at [32, 187] on div at bounding box center [30, 185] width 10 height 10
click at [33, 239] on div at bounding box center [30, 237] width 10 height 10
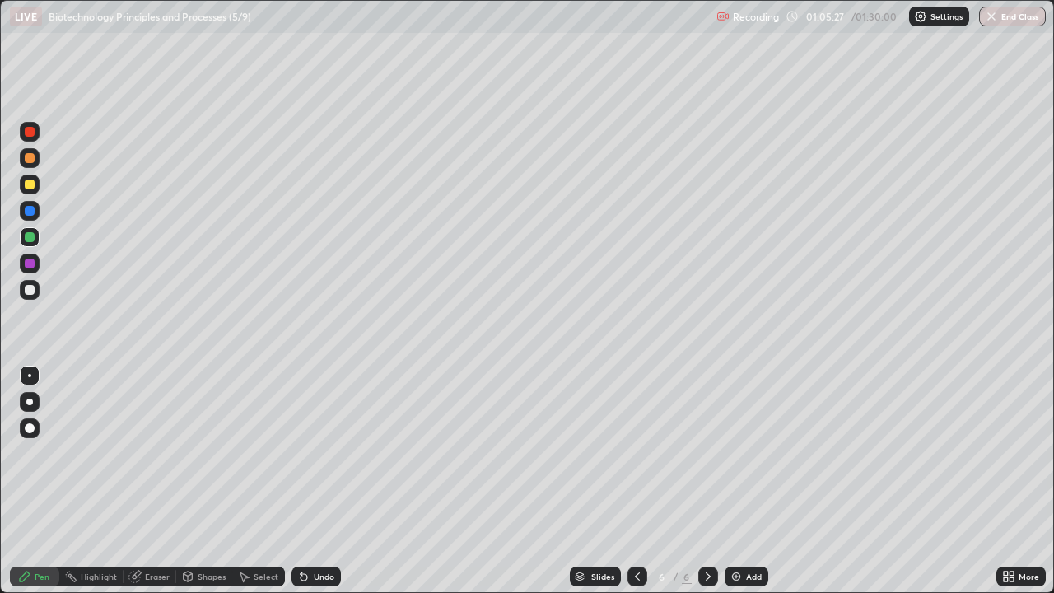
click at [34, 186] on div at bounding box center [30, 185] width 10 height 10
click at [37, 185] on div at bounding box center [30, 185] width 20 height 20
click at [35, 261] on div at bounding box center [30, 264] width 20 height 20
click at [32, 185] on div at bounding box center [30, 185] width 10 height 10
click at [37, 264] on div at bounding box center [30, 264] width 20 height 20
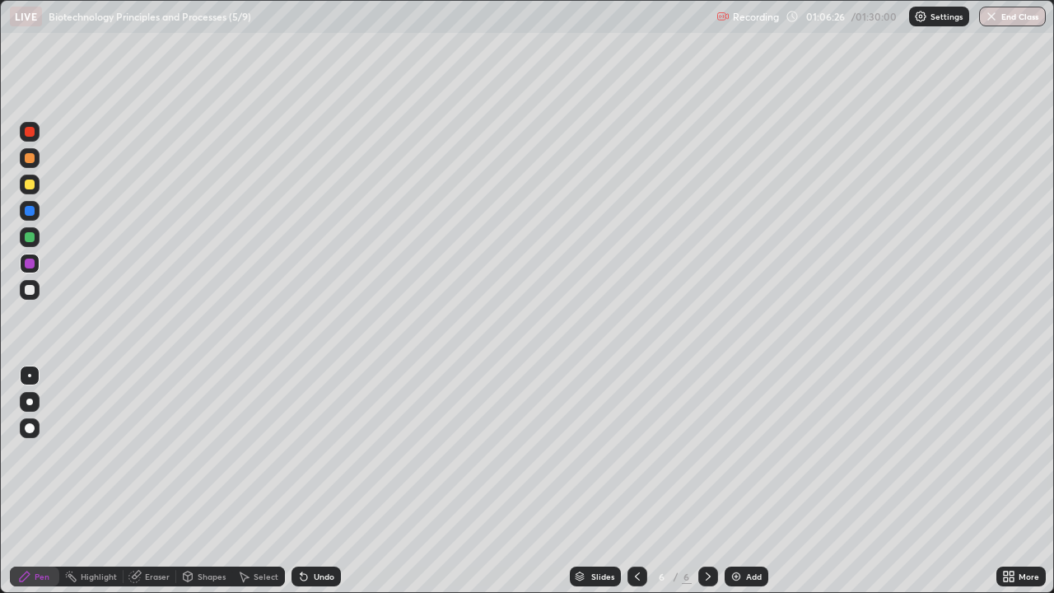
click at [30, 185] on div at bounding box center [30, 185] width 10 height 10
click at [32, 268] on div at bounding box center [30, 264] width 10 height 10
click at [32, 187] on div at bounding box center [30, 185] width 10 height 10
click at [34, 236] on div at bounding box center [30, 237] width 10 height 10
click at [155, 481] on div "Eraser" at bounding box center [157, 576] width 25 height 8
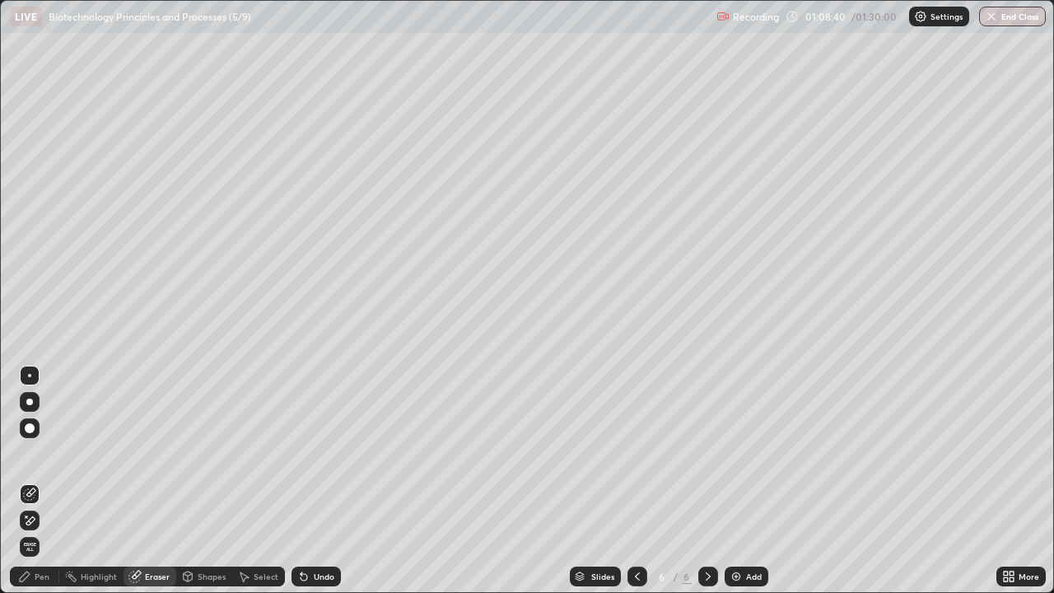
click at [48, 481] on div "Pen" at bounding box center [34, 577] width 49 height 20
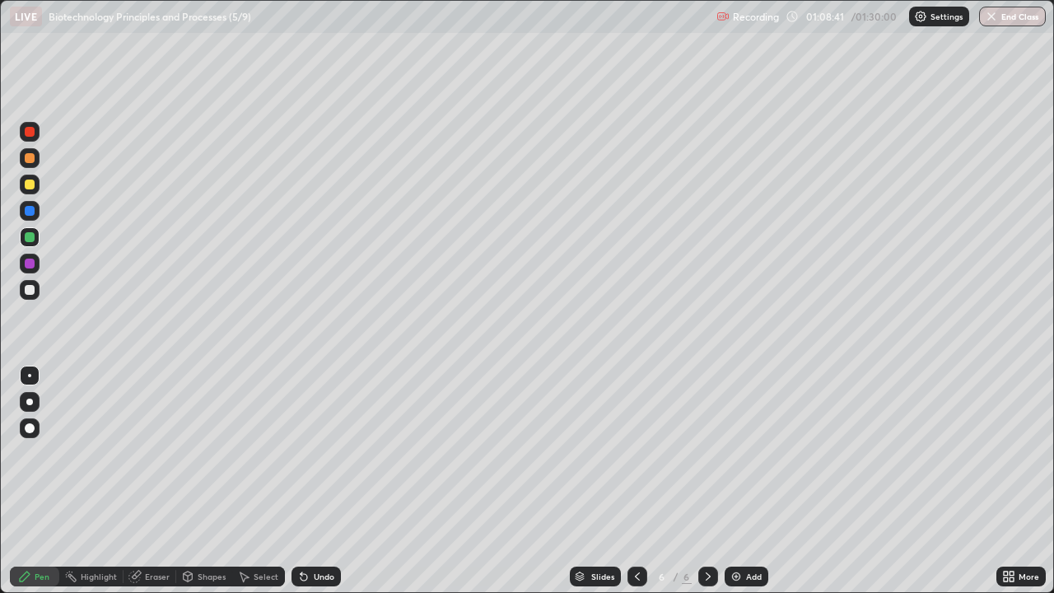
click at [32, 292] on div at bounding box center [30, 290] width 10 height 10
click at [34, 236] on div at bounding box center [30, 237] width 10 height 10
click at [32, 237] on div at bounding box center [30, 237] width 10 height 10
click at [31, 290] on div at bounding box center [30, 290] width 10 height 10
click at [30, 237] on div at bounding box center [30, 237] width 10 height 10
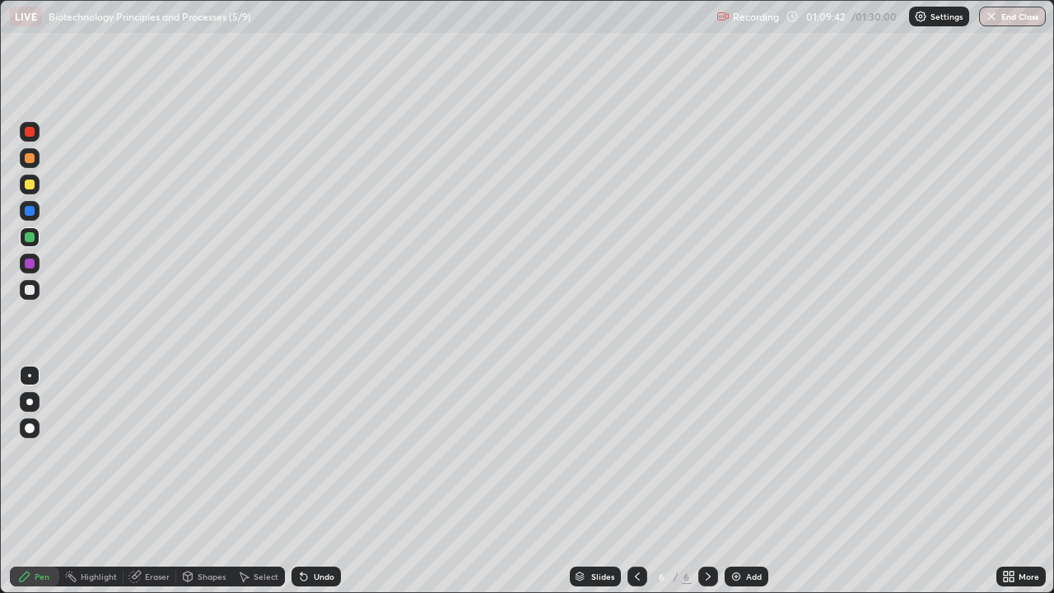
click at [30, 292] on div at bounding box center [30, 290] width 10 height 10
click at [159, 481] on div "Eraser" at bounding box center [157, 576] width 25 height 8
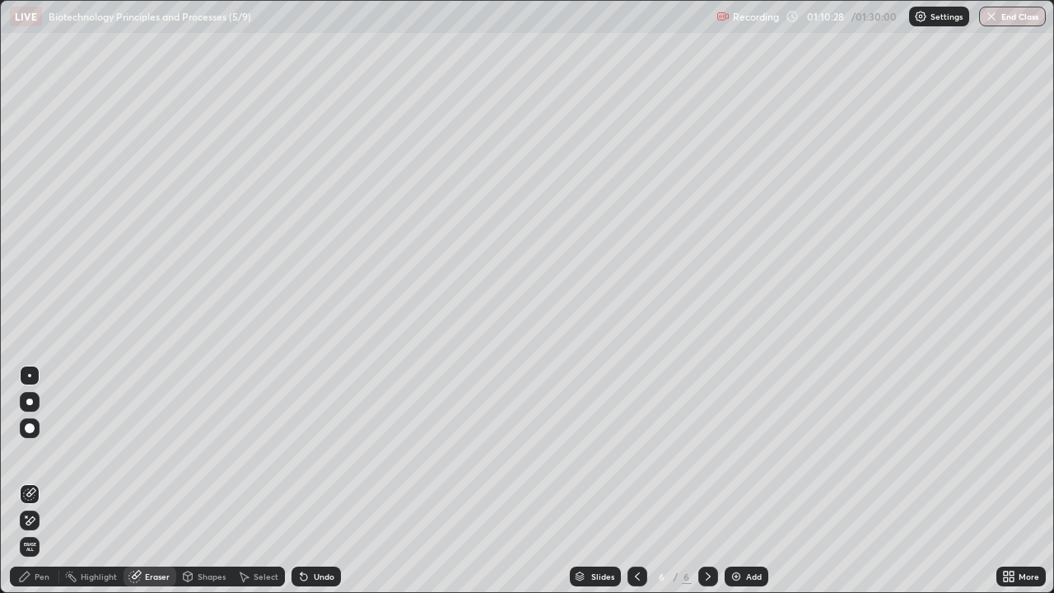
click at [41, 481] on div "Pen" at bounding box center [42, 576] width 15 height 8
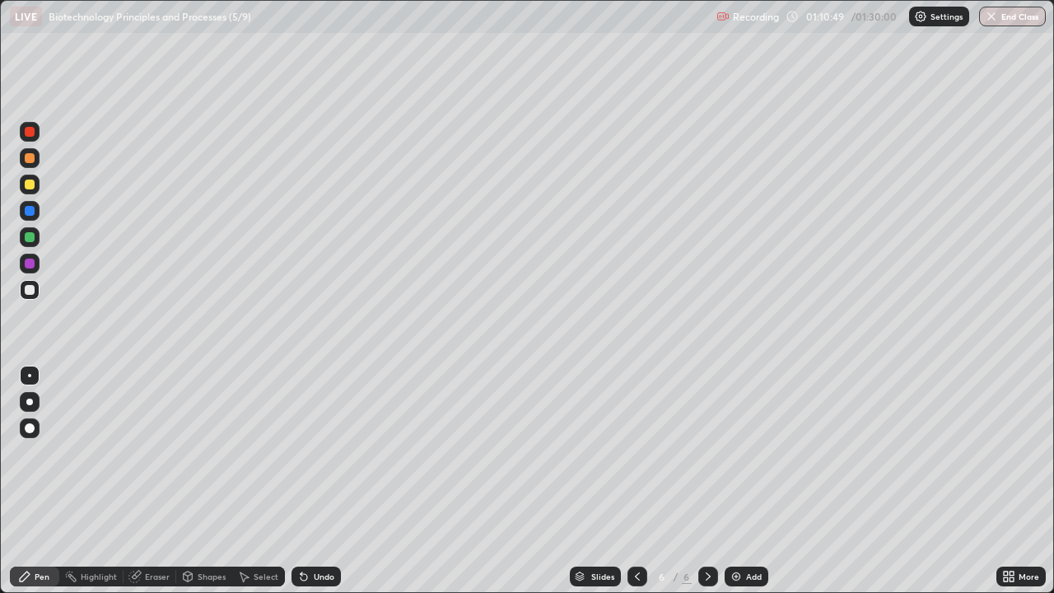
click at [36, 239] on div at bounding box center [30, 237] width 20 height 20
click at [1018, 23] on button "End Class" at bounding box center [1013, 17] width 65 height 20
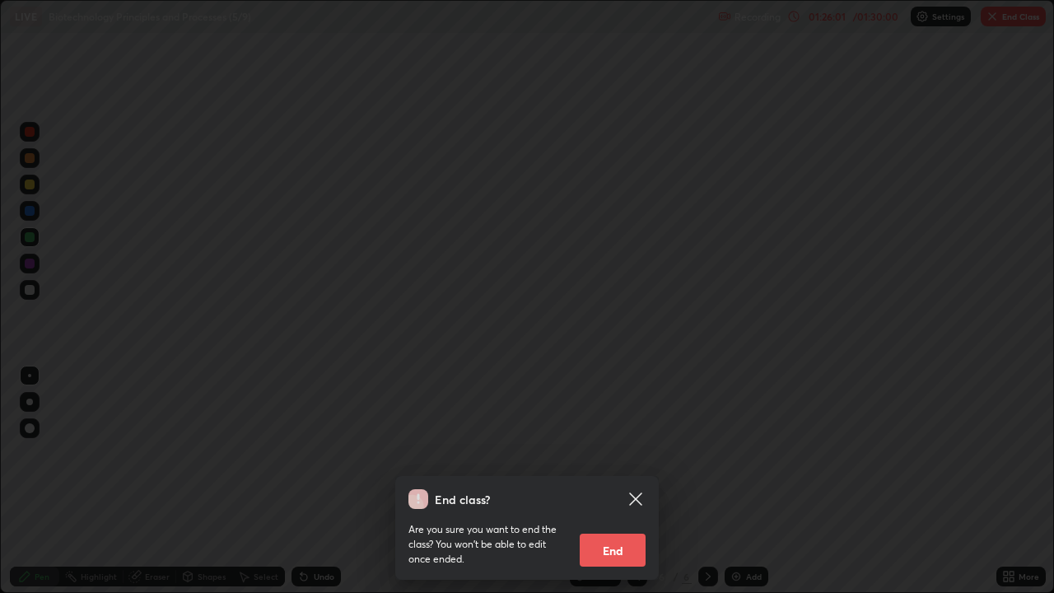
click at [632, 481] on button "End" at bounding box center [613, 550] width 66 height 33
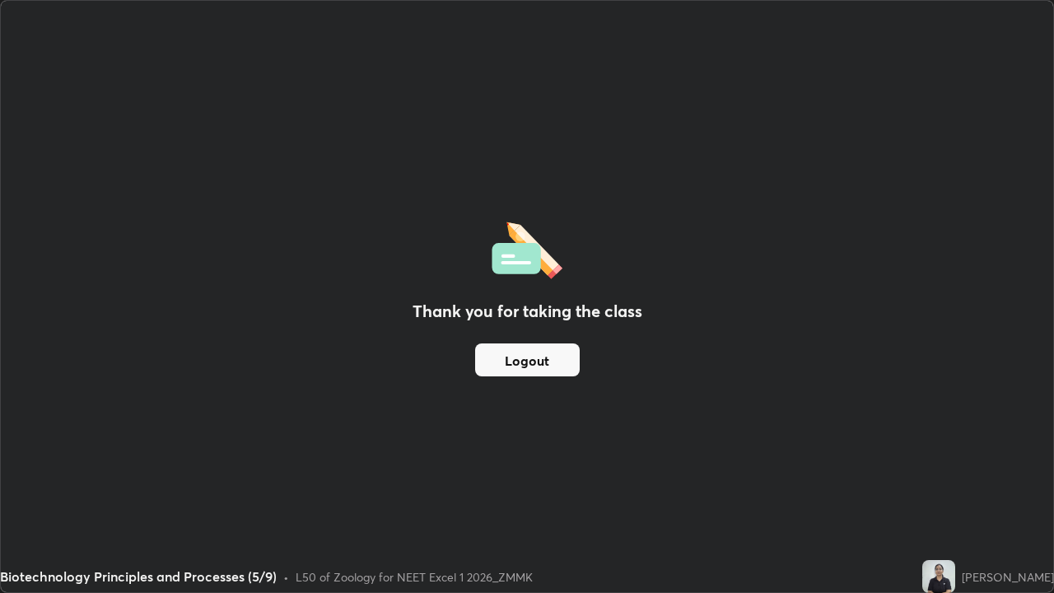
click at [523, 362] on button "Logout" at bounding box center [527, 359] width 105 height 33
